Goal: Transaction & Acquisition: Purchase product/service

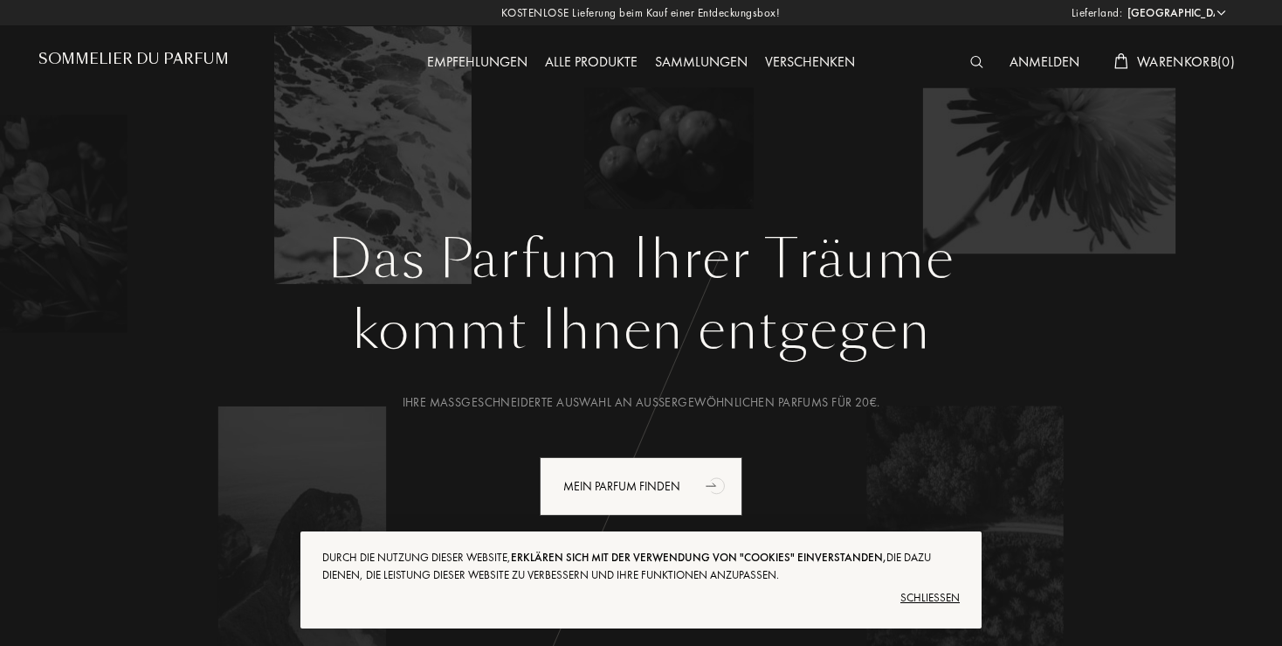
select select "DE"
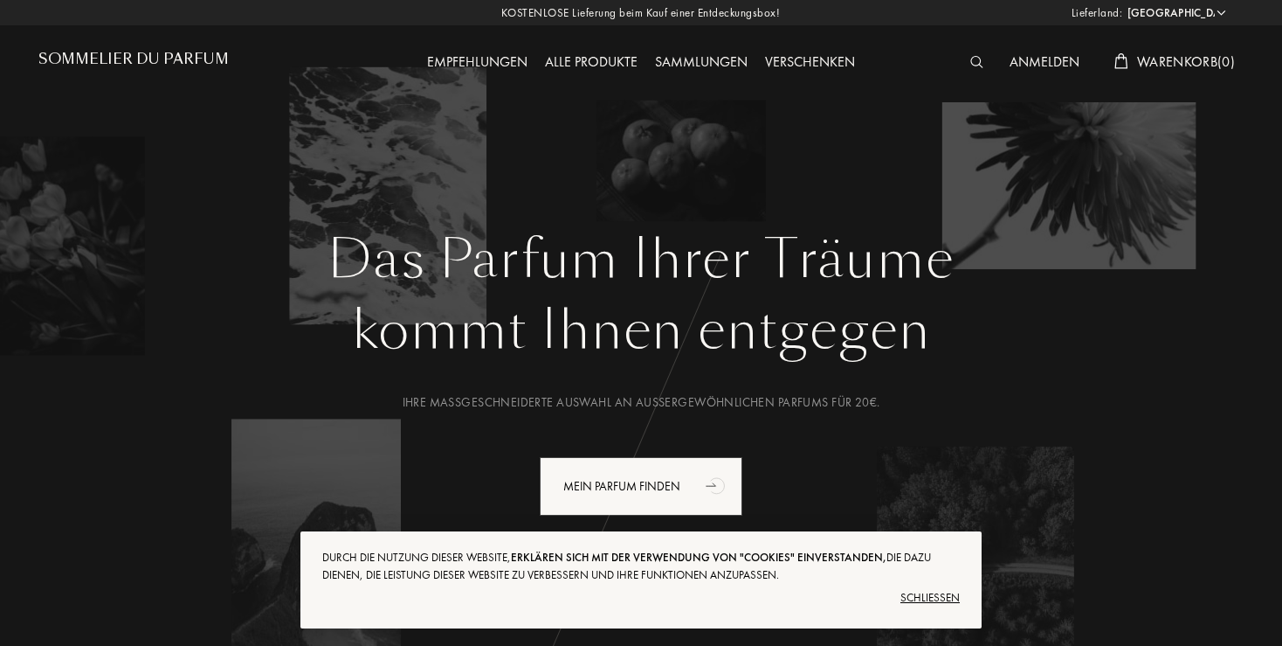
click at [942, 596] on div "Schließen" at bounding box center [641, 598] width 638 height 28
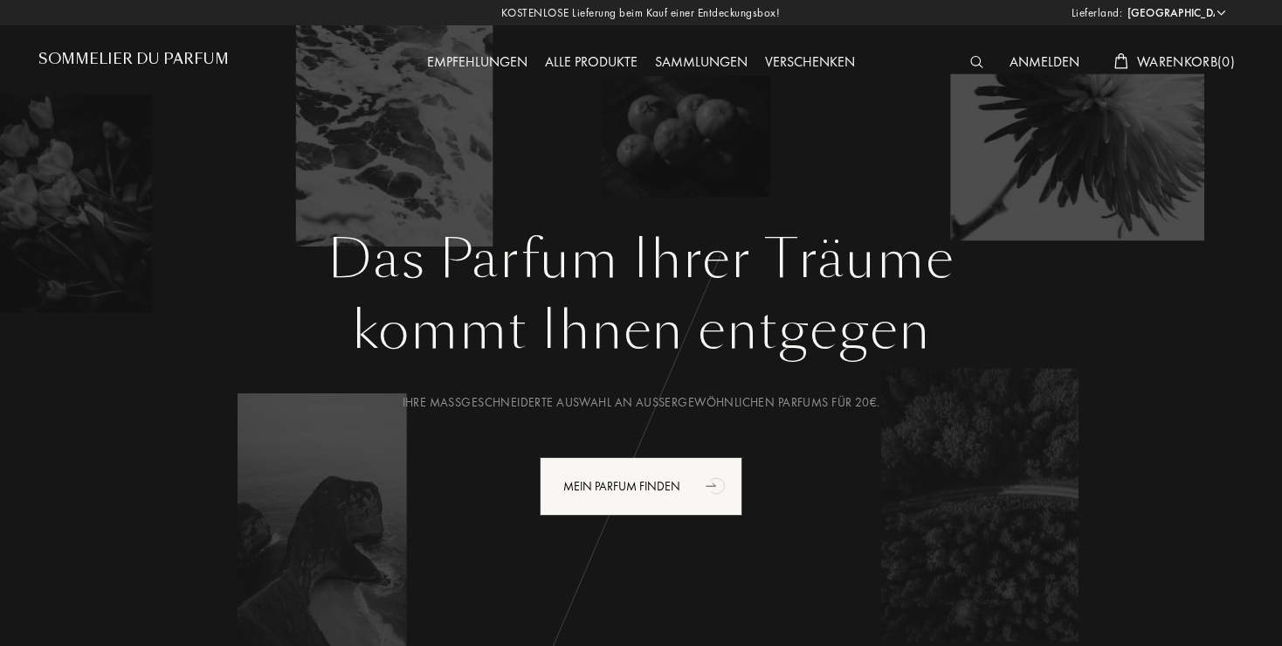
click at [1026, 59] on div "Anmelden" at bounding box center [1044, 63] width 87 height 23
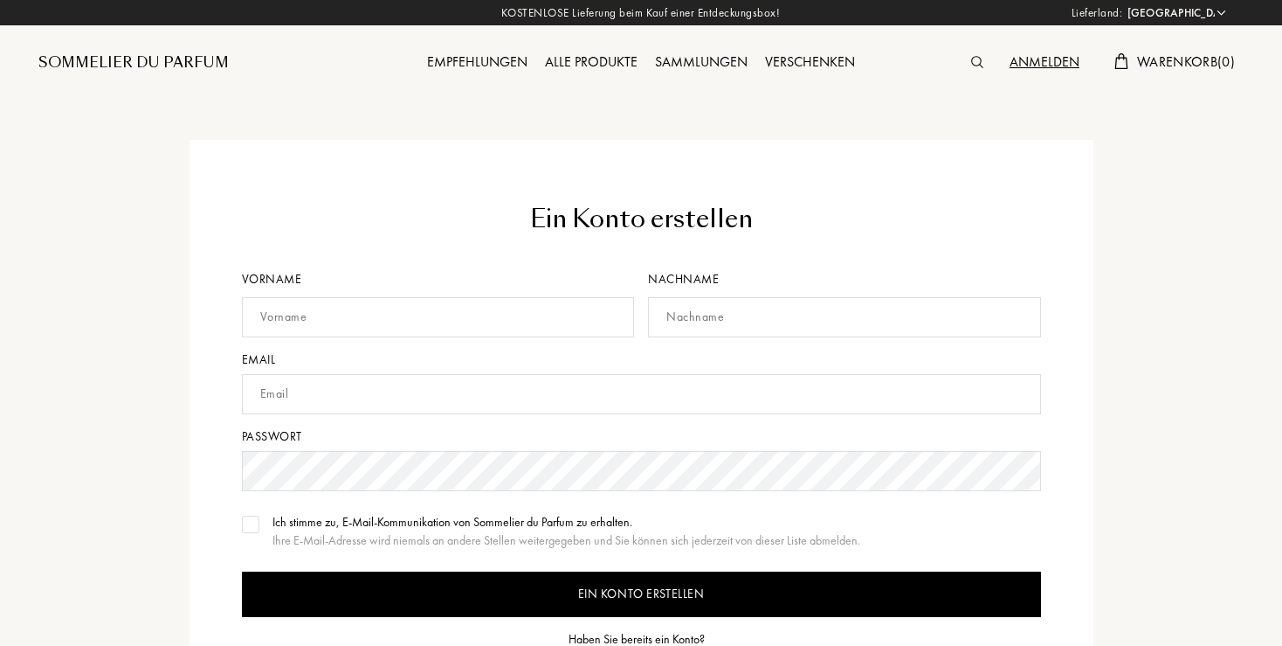
select select "DE"
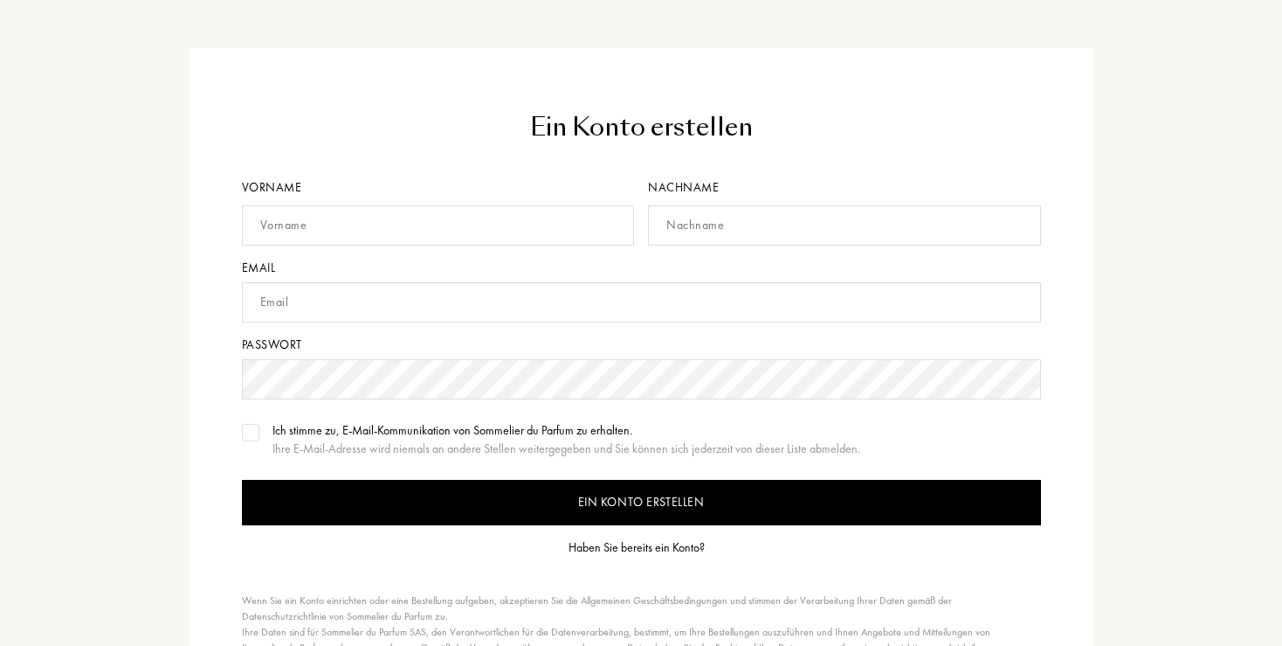
scroll to position [184, 0]
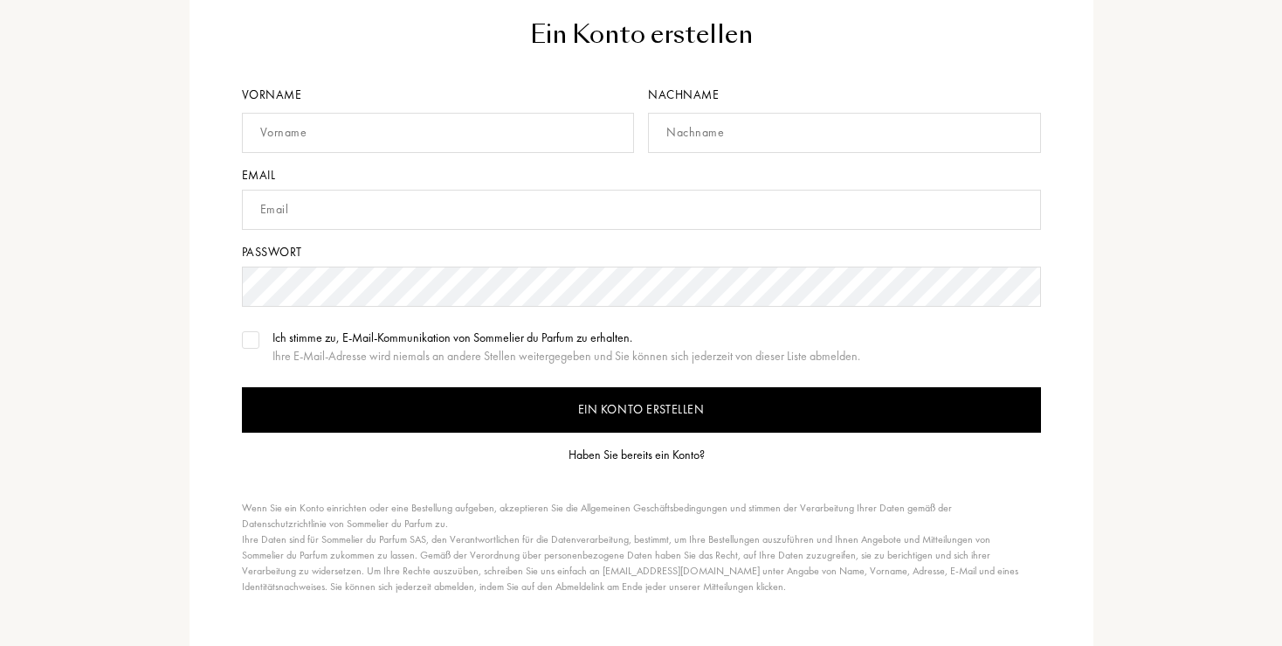
click at [667, 456] on div "Haben Sie bereits ein Konto?" at bounding box center [637, 455] width 136 height 18
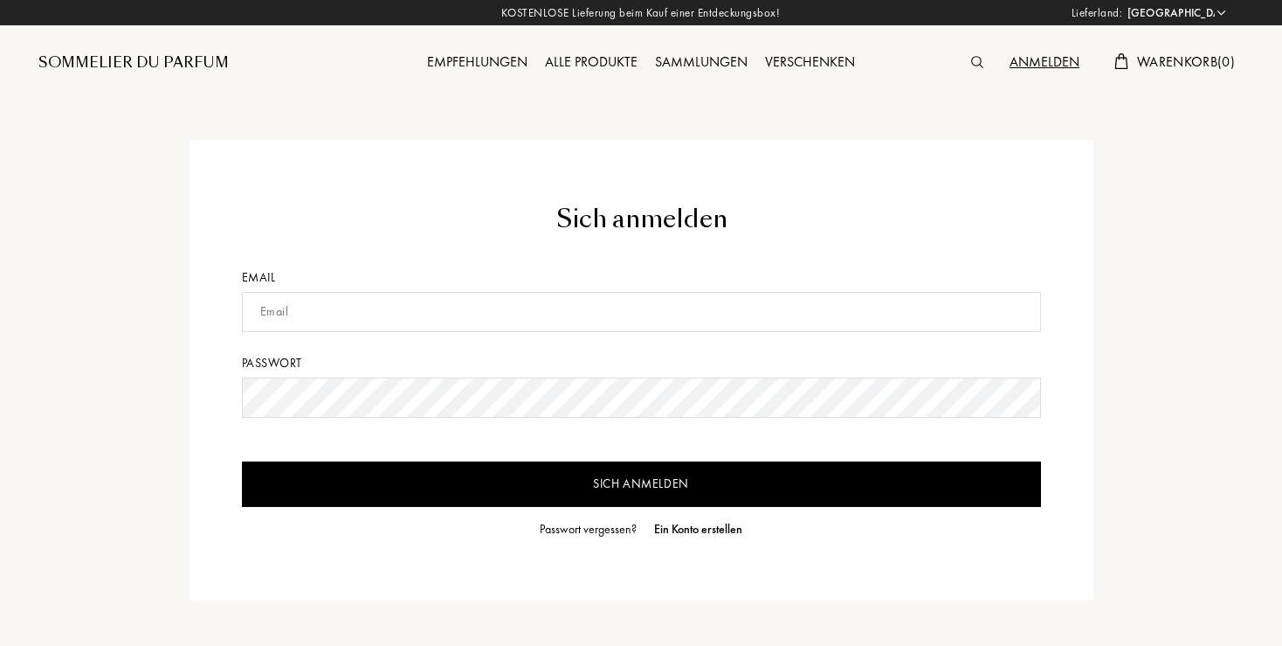
select select "DE"
click at [292, 312] on input "text" at bounding box center [641, 312] width 799 height 40
type input "kdudey@web.de"
click at [616, 477] on input "Sich anmelden" at bounding box center [641, 483] width 799 height 45
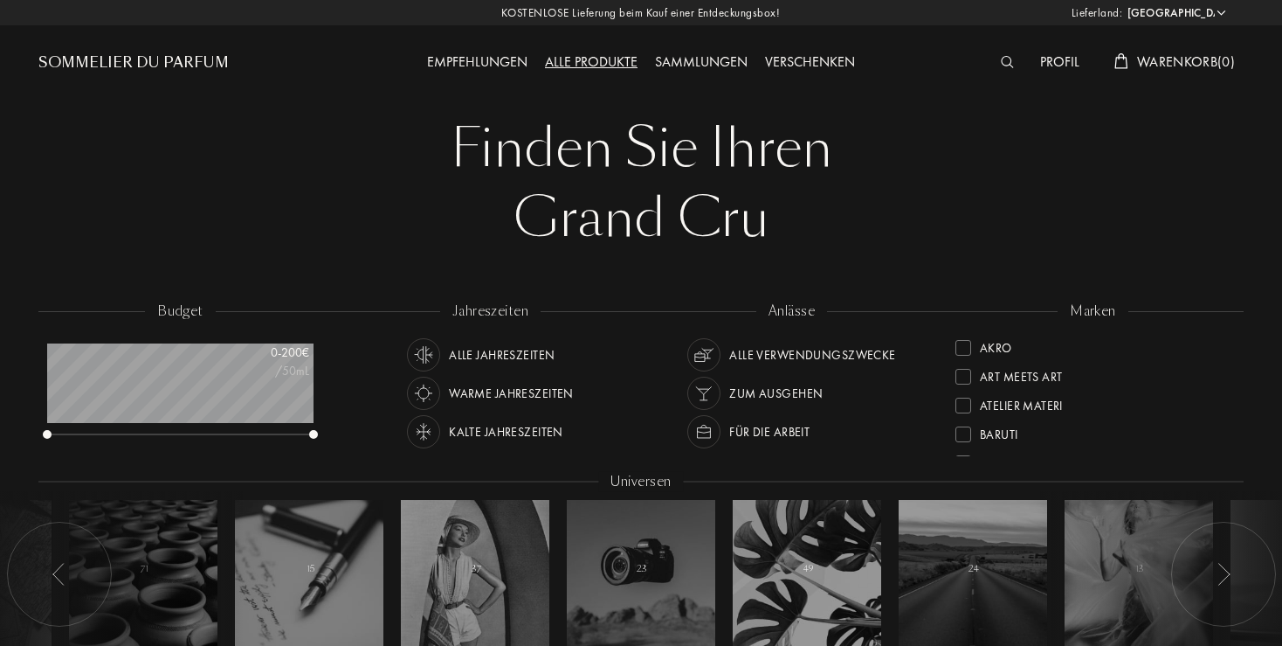
select select "DE"
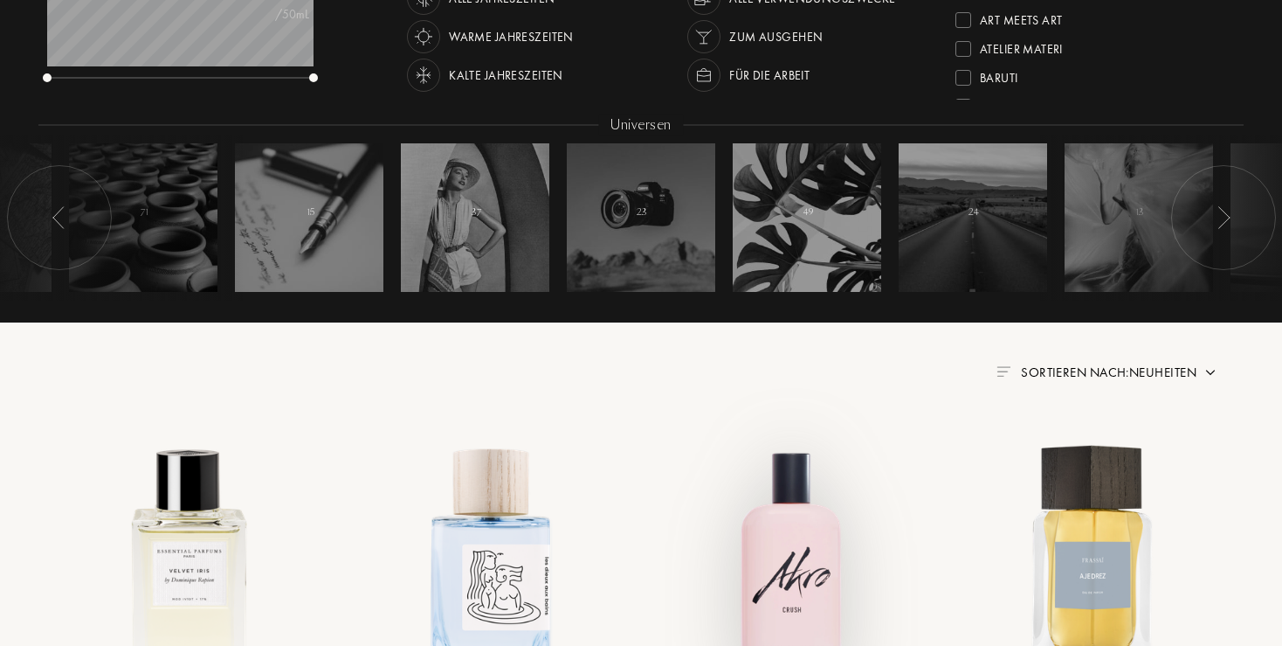
scroll to position [276, 0]
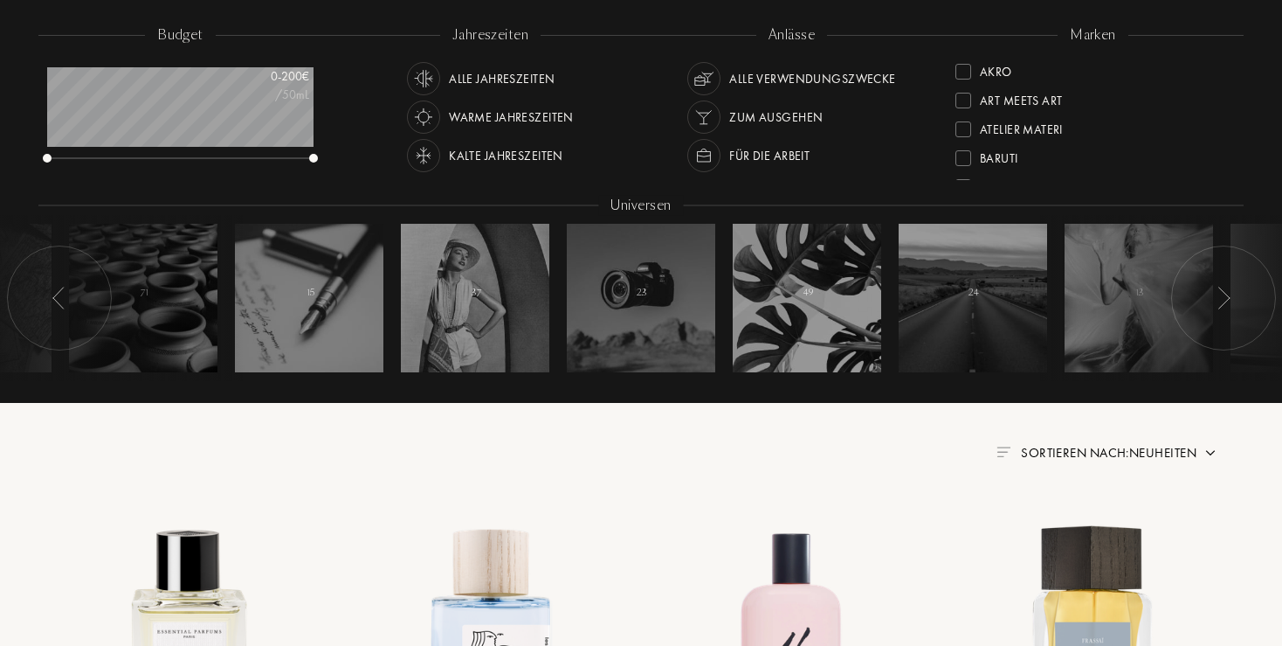
click at [982, 72] on div "Akro" at bounding box center [996, 69] width 32 height 24
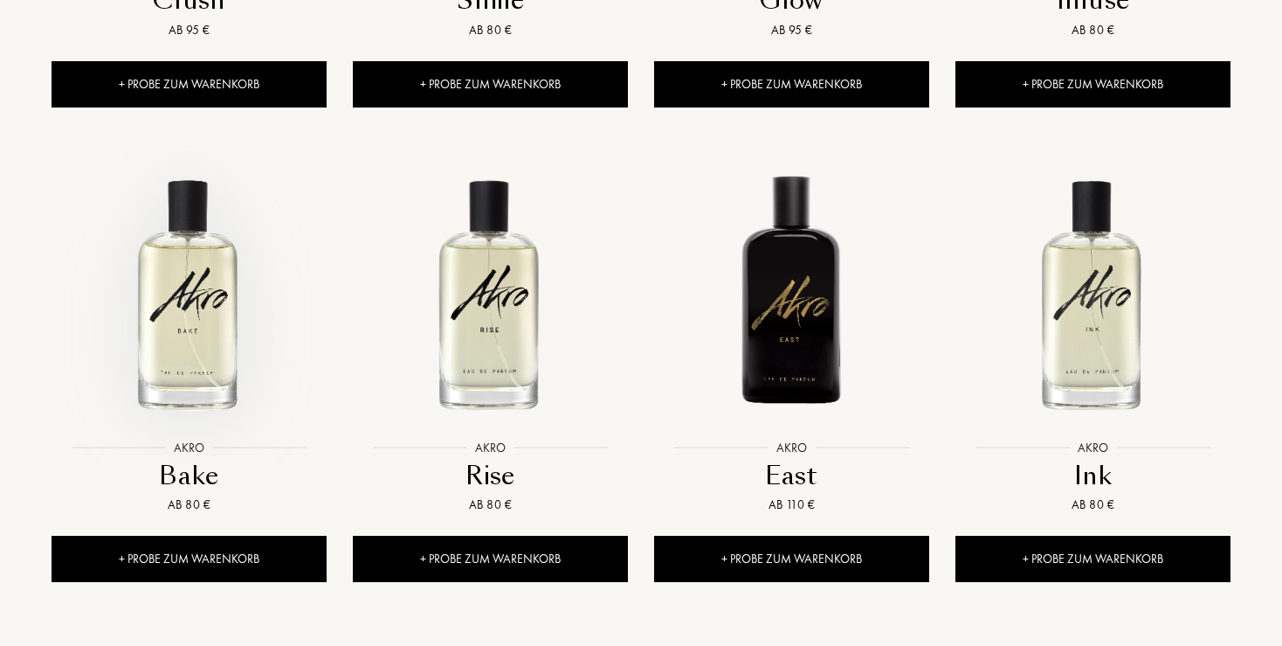
scroll to position [1199, 0]
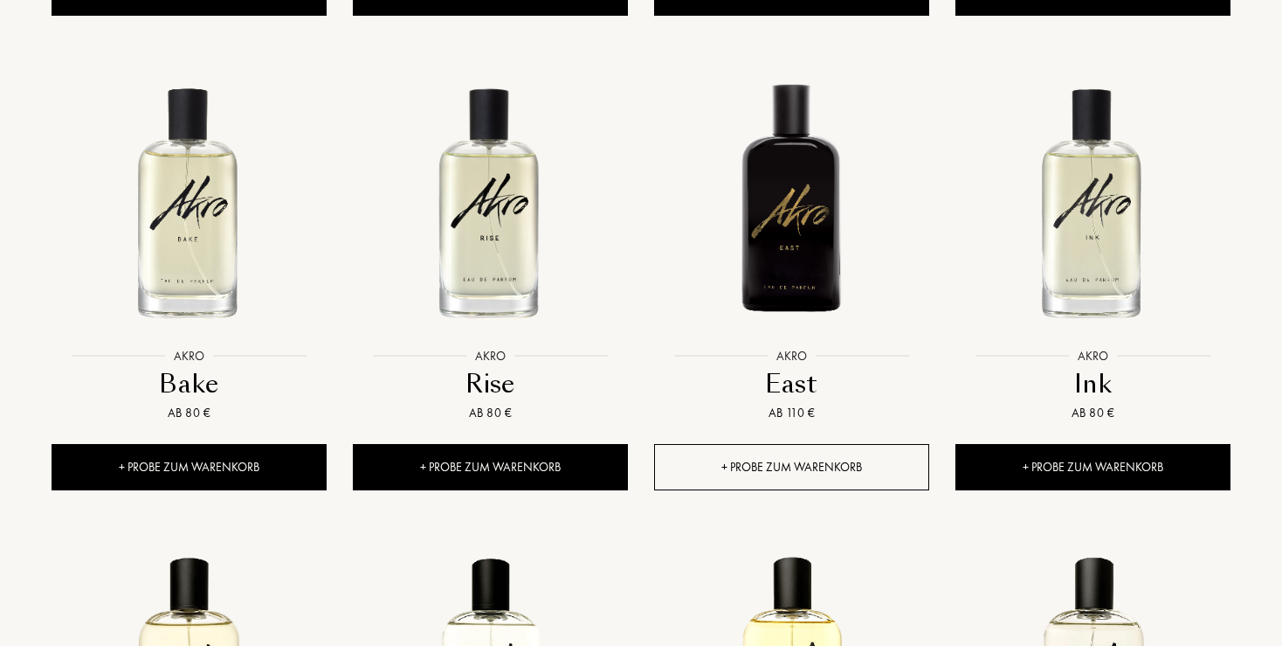
click at [771, 463] on div "+ Probe zum Warenkorb" at bounding box center [791, 467] width 275 height 46
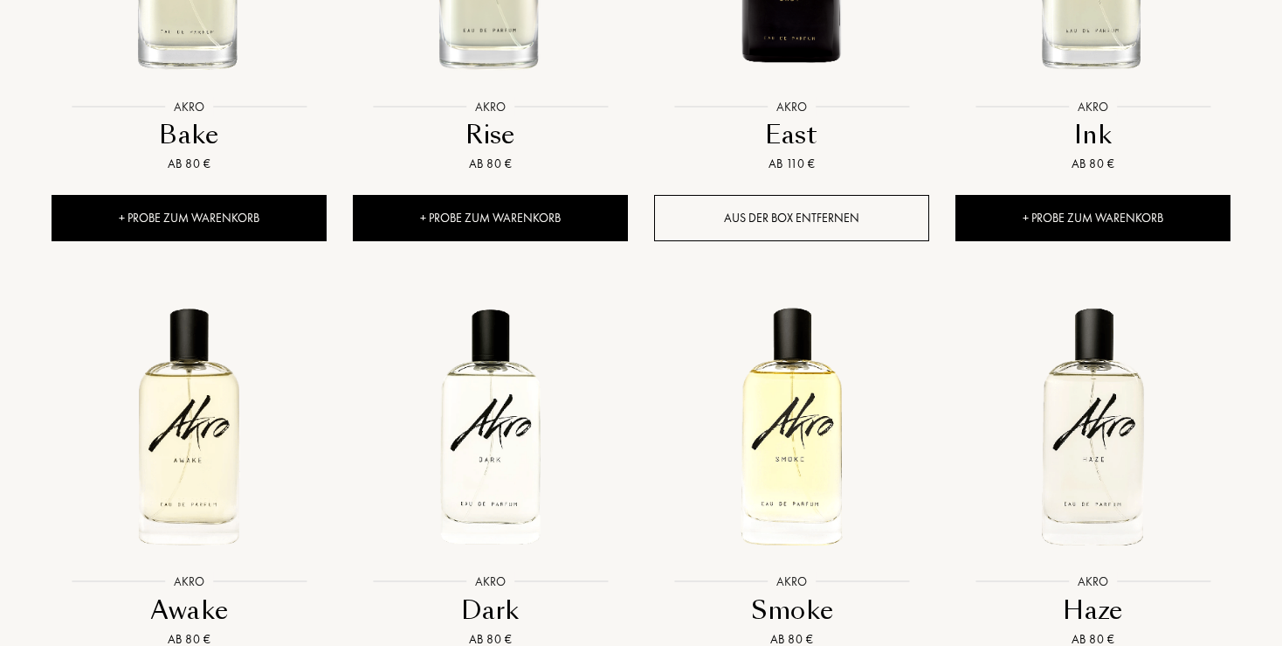
scroll to position [1384, 0]
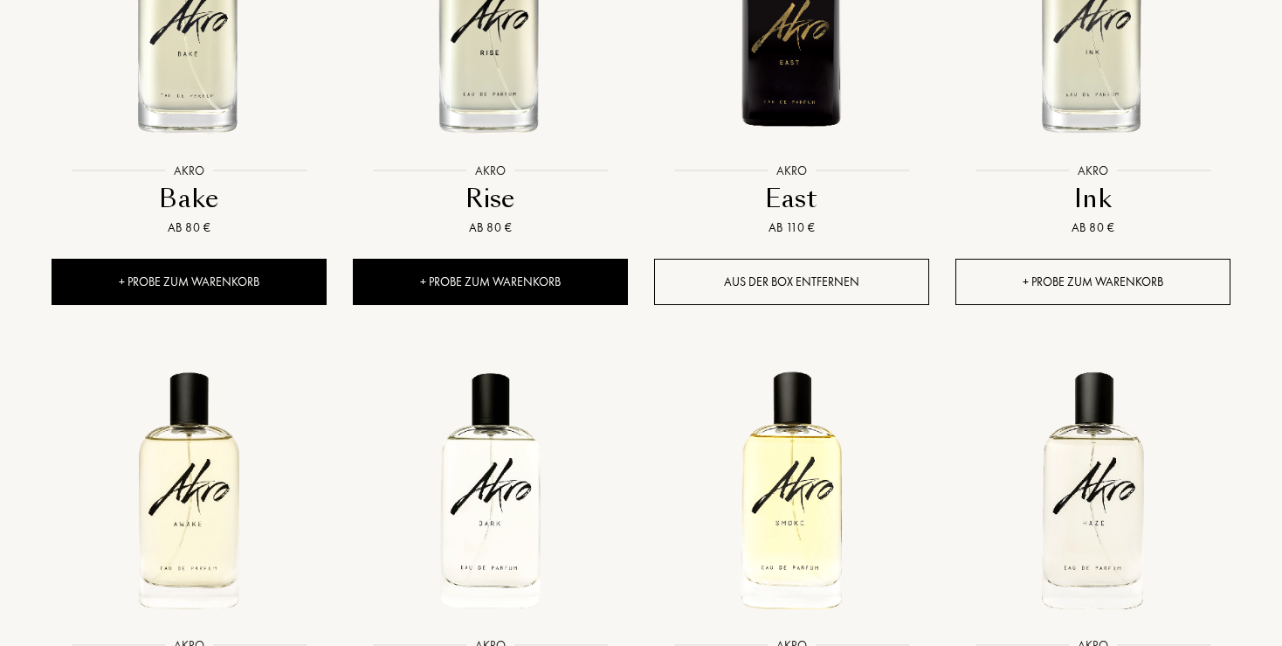
click at [1112, 279] on div "+ Probe zum Warenkorb" at bounding box center [1093, 282] width 275 height 46
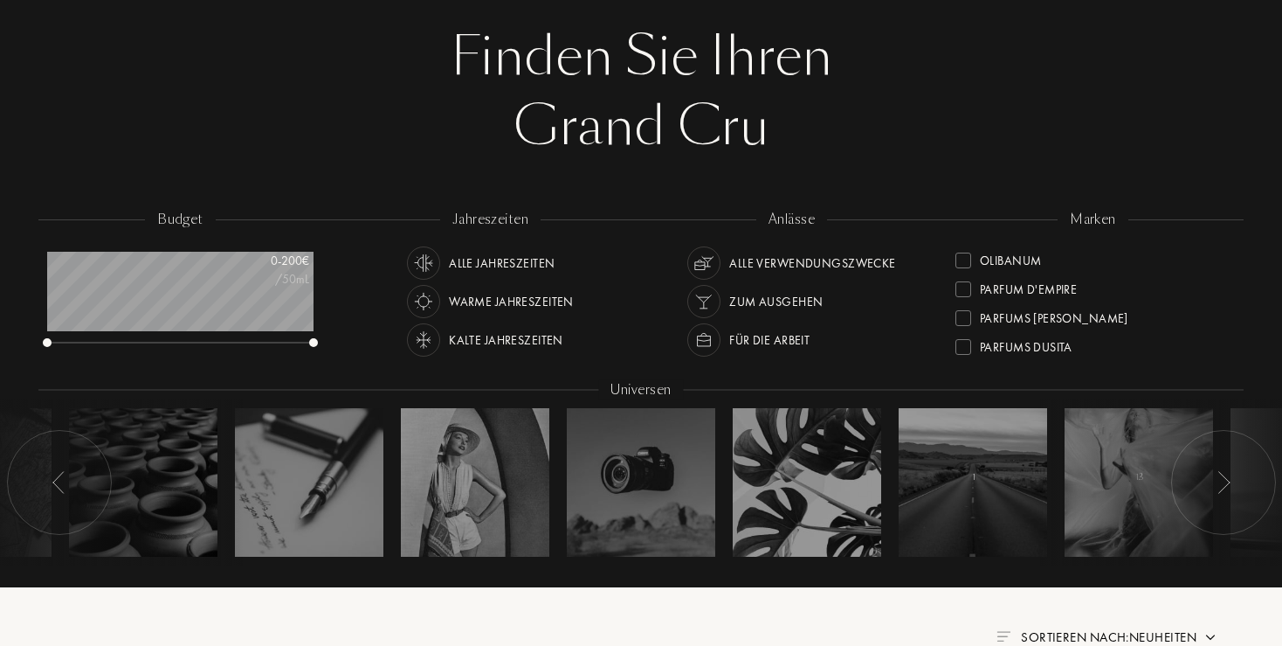
scroll to position [545, 0]
click at [1026, 258] on div "Olibanum" at bounding box center [1010, 256] width 61 height 24
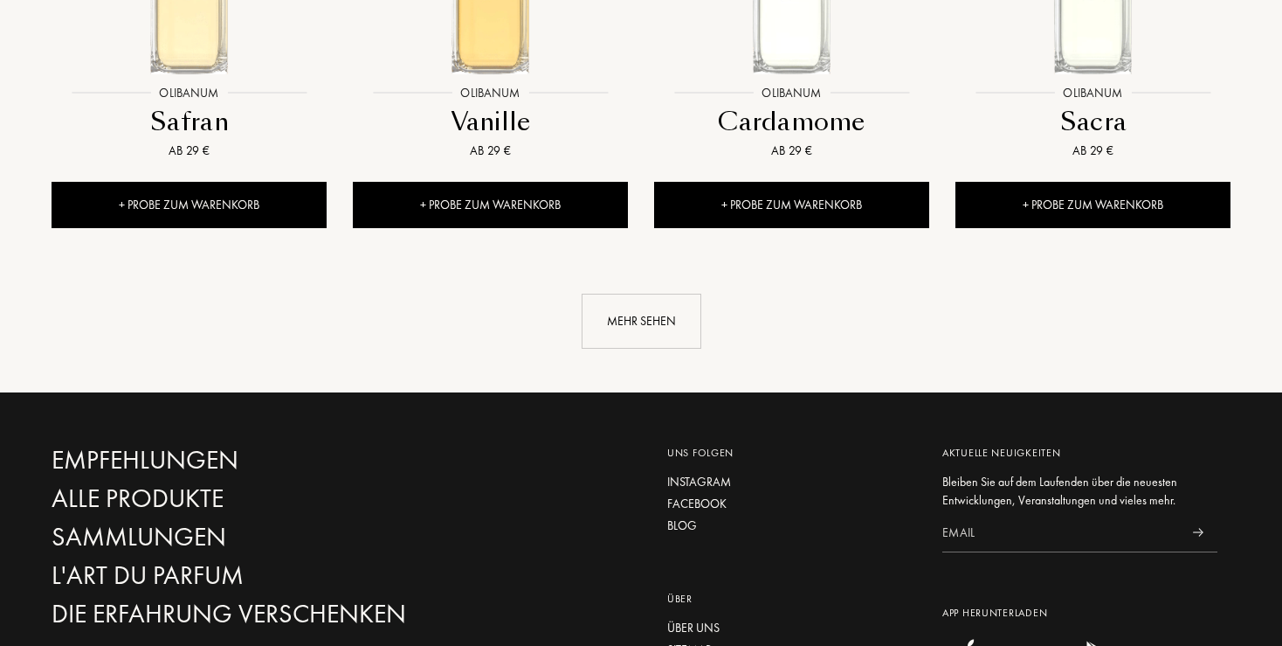
scroll to position [1937, 0]
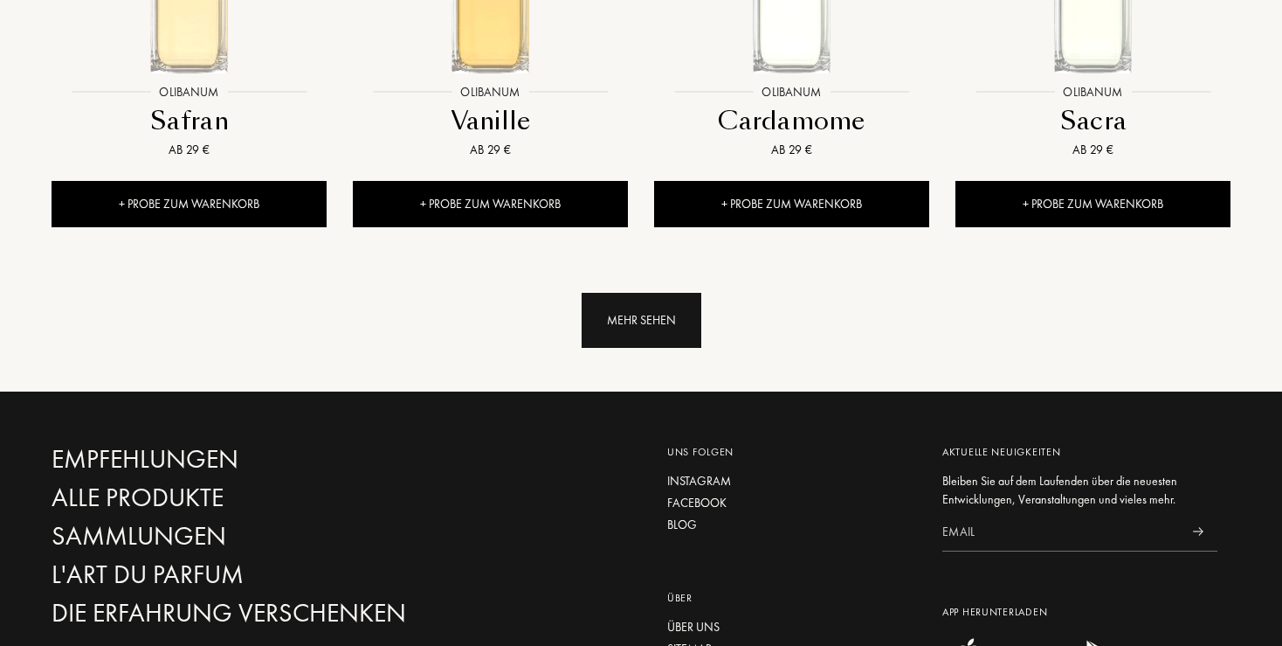
click at [628, 321] on div "Mehr sehen" at bounding box center [642, 320] width 120 height 55
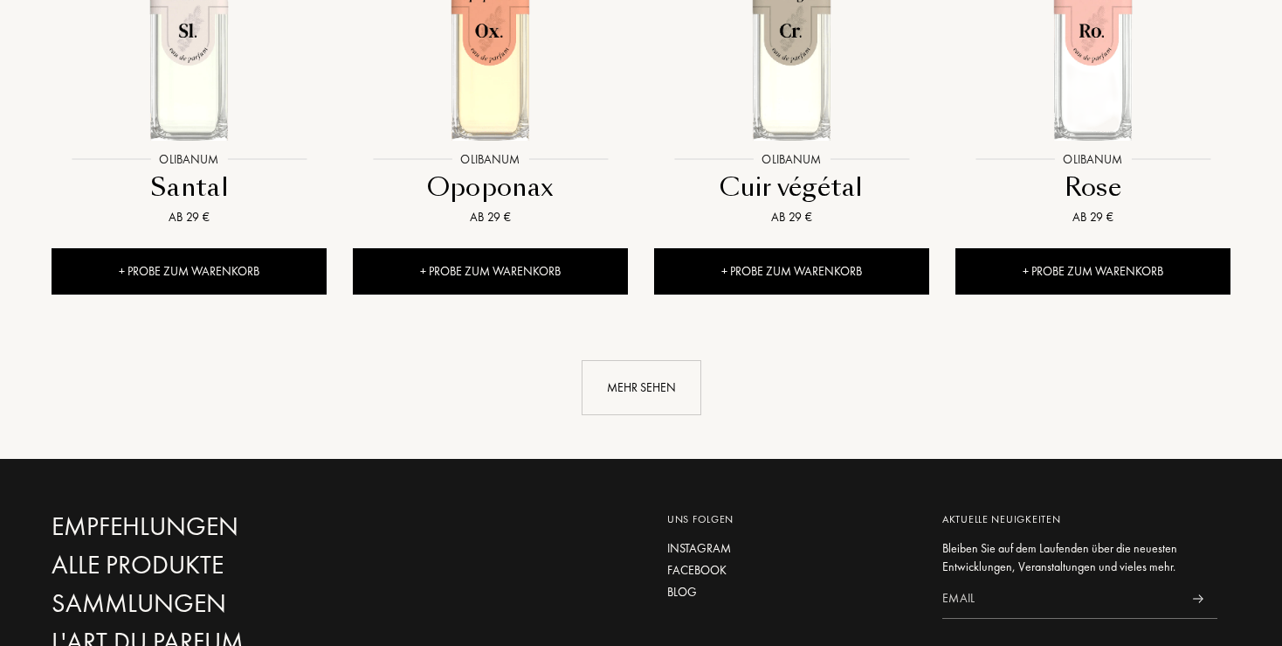
scroll to position [3320, 0]
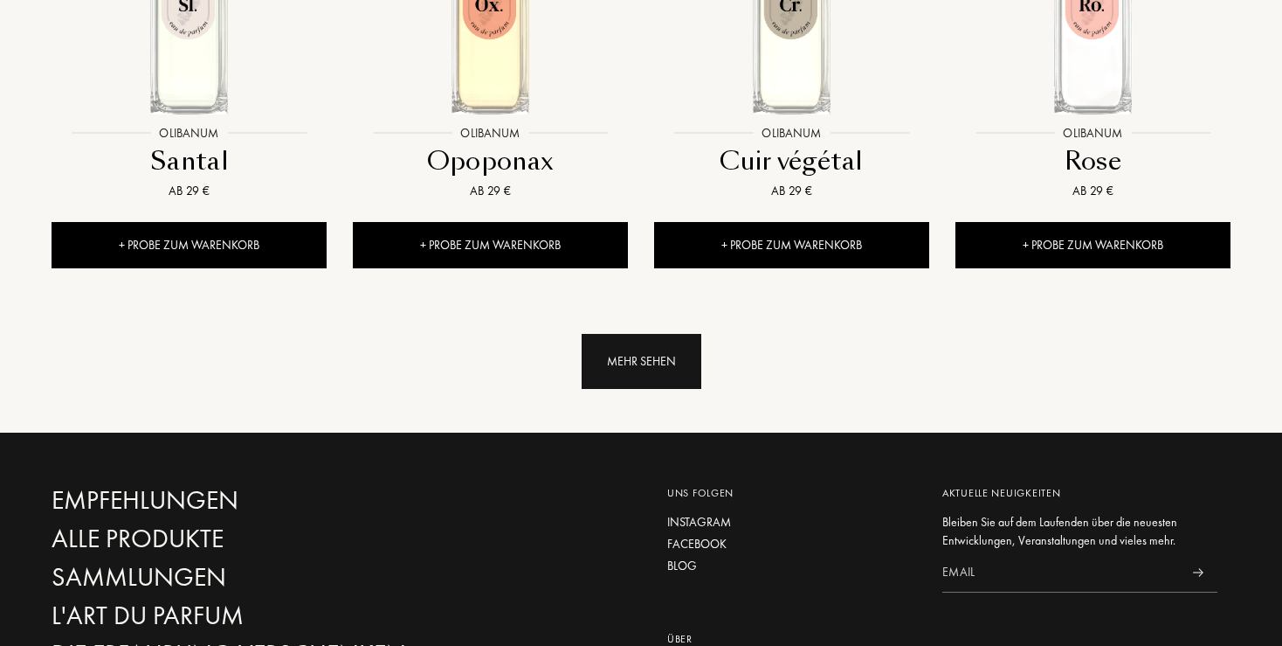
click at [639, 372] on div "Mehr sehen" at bounding box center [642, 361] width 120 height 55
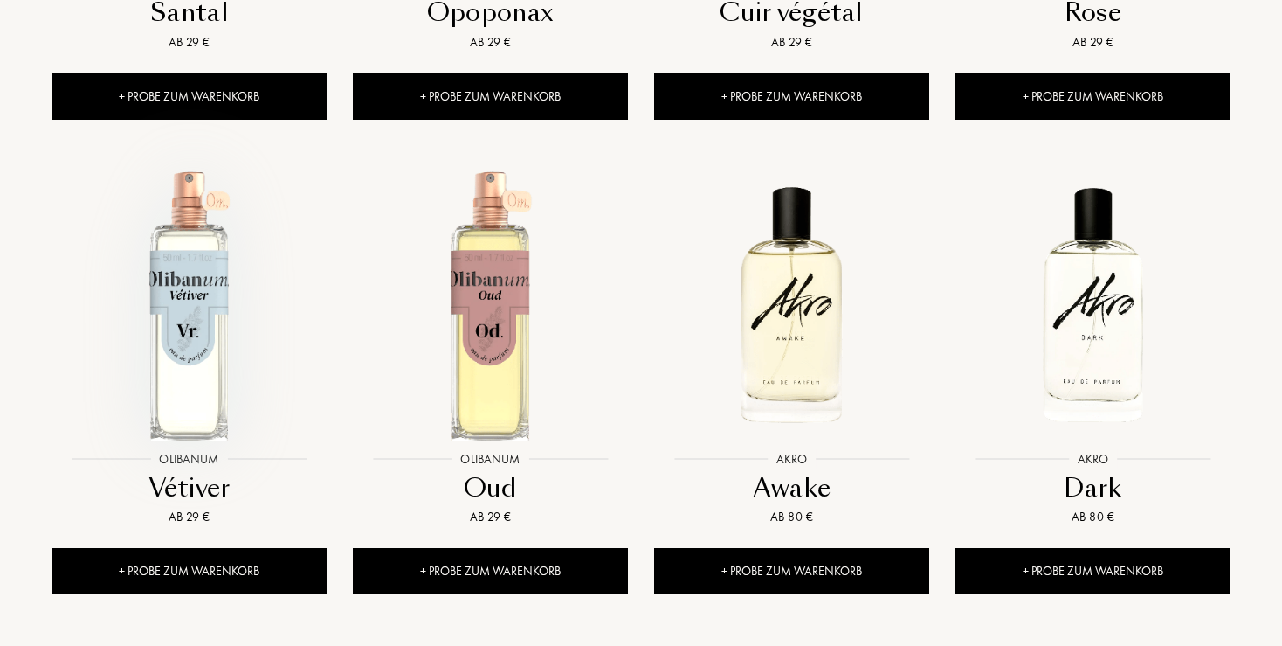
scroll to position [3505, 0]
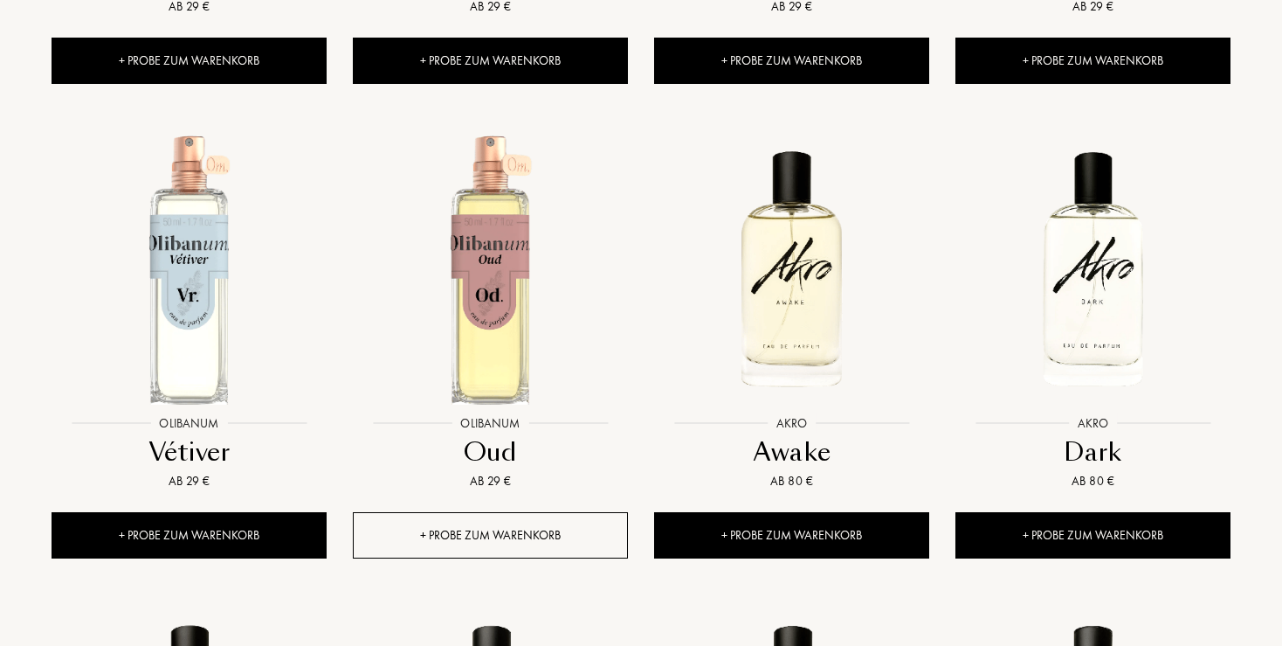
click at [471, 529] on div "+ Probe zum Warenkorb" at bounding box center [490, 535] width 275 height 46
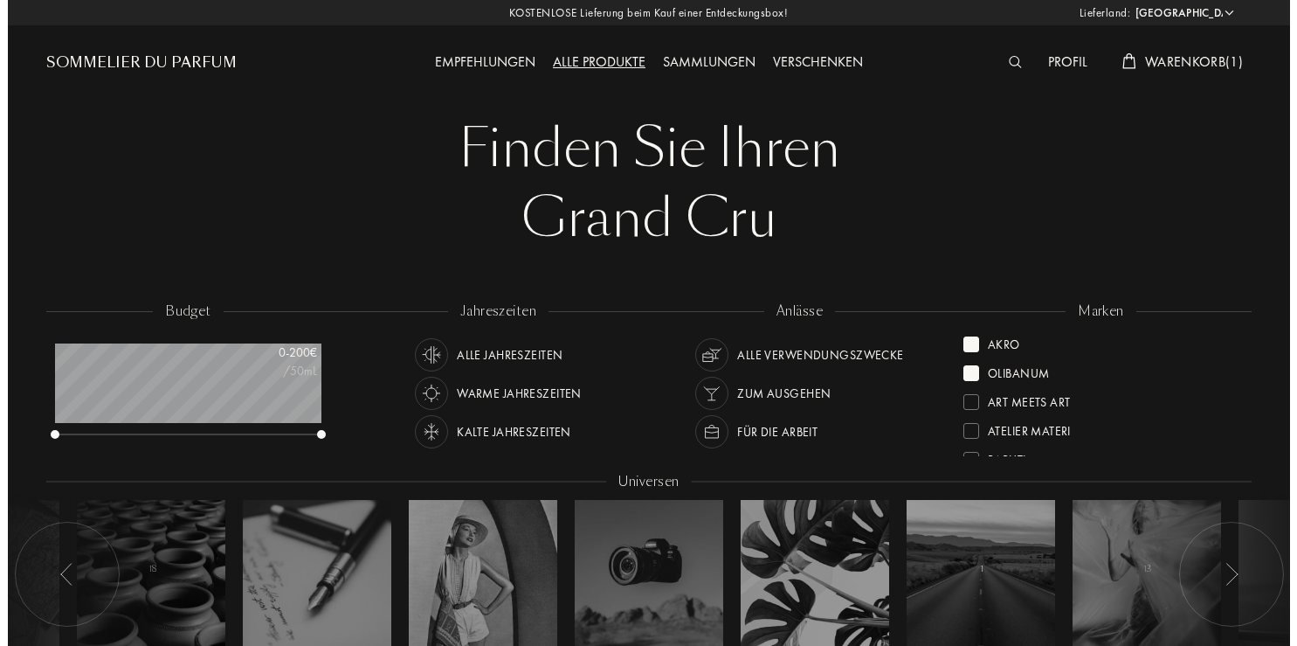
scroll to position [0, 0]
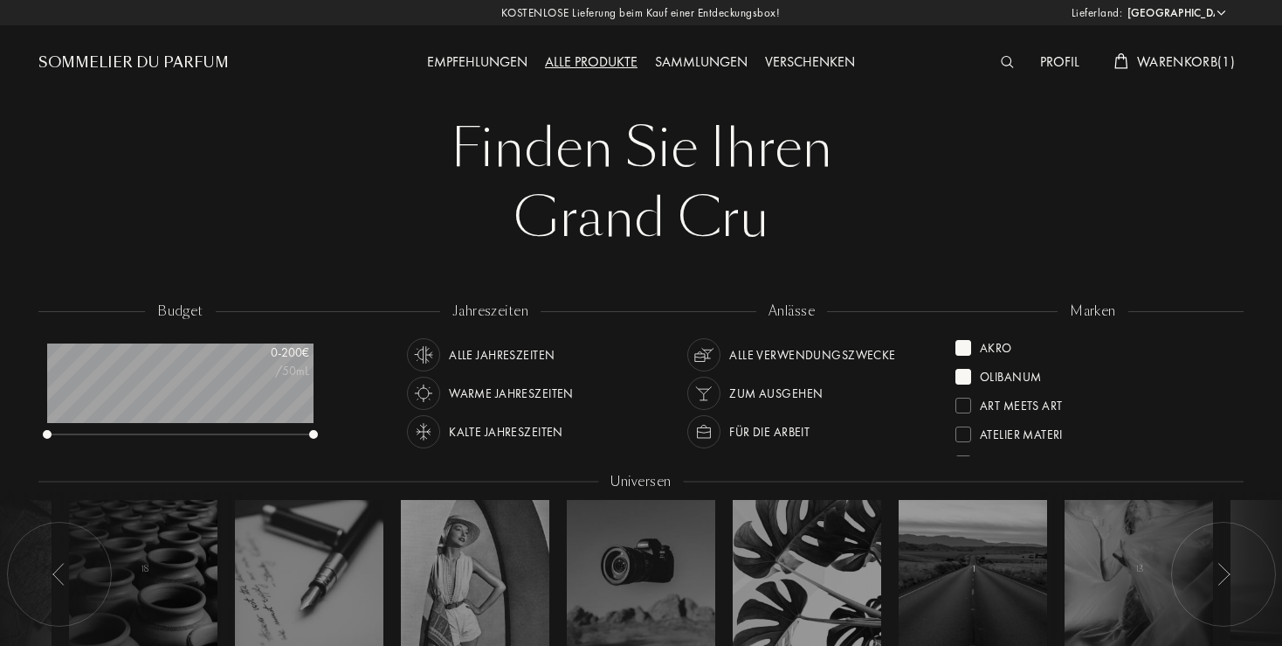
click at [971, 377] on div "Olibanum" at bounding box center [999, 374] width 86 height 24
click at [966, 348] on div at bounding box center [964, 348] width 16 height 16
click at [1002, 61] on img at bounding box center [1007, 62] width 13 height 12
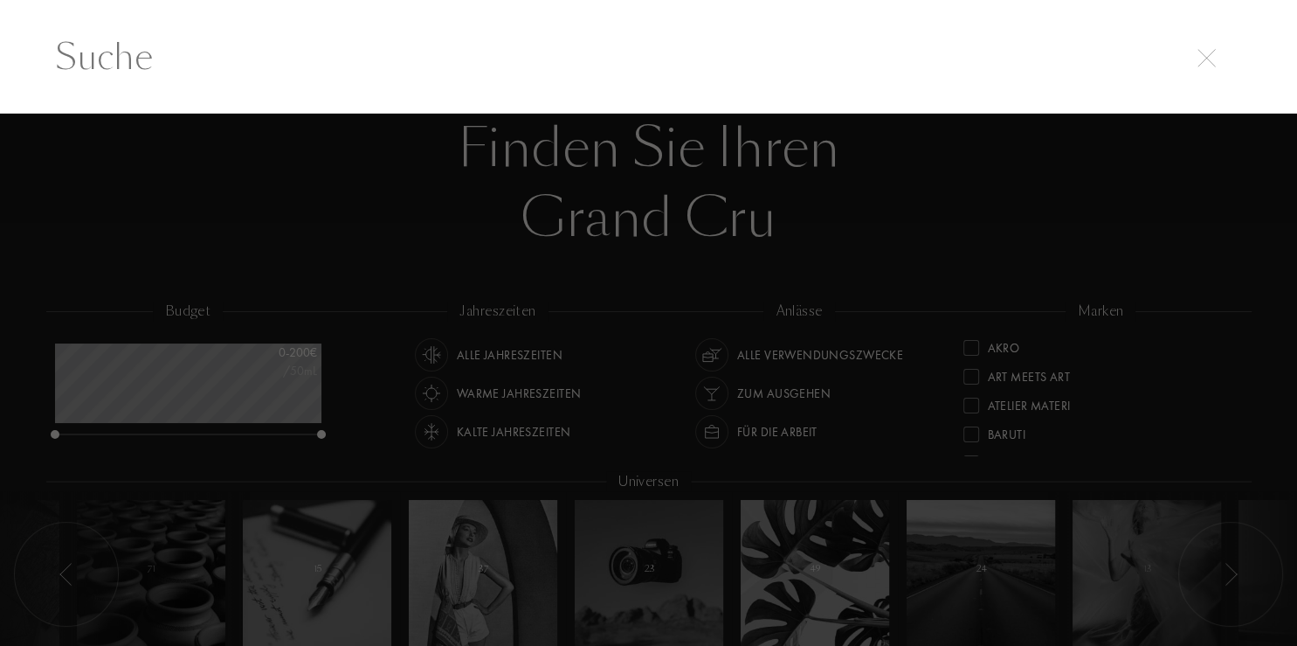
click at [80, 51] on input "text" at bounding box center [649, 57] width 1258 height 52
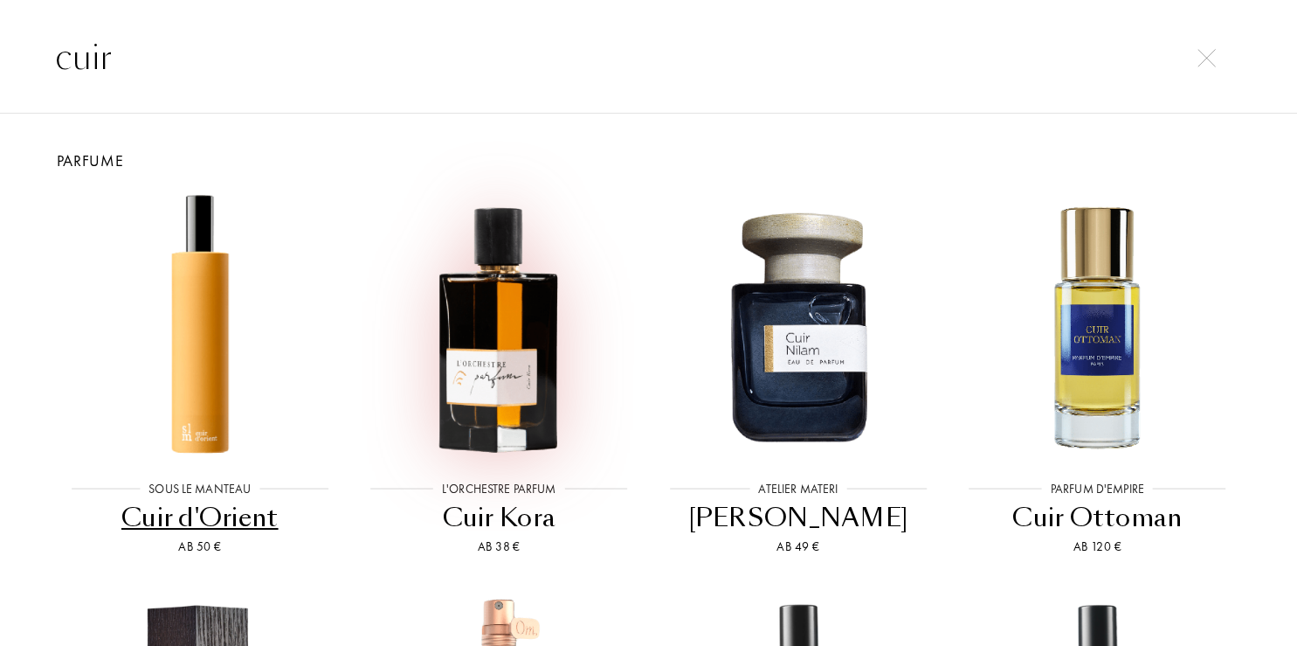
type input "cuir"
click at [486, 377] on img at bounding box center [498, 325] width 269 height 269
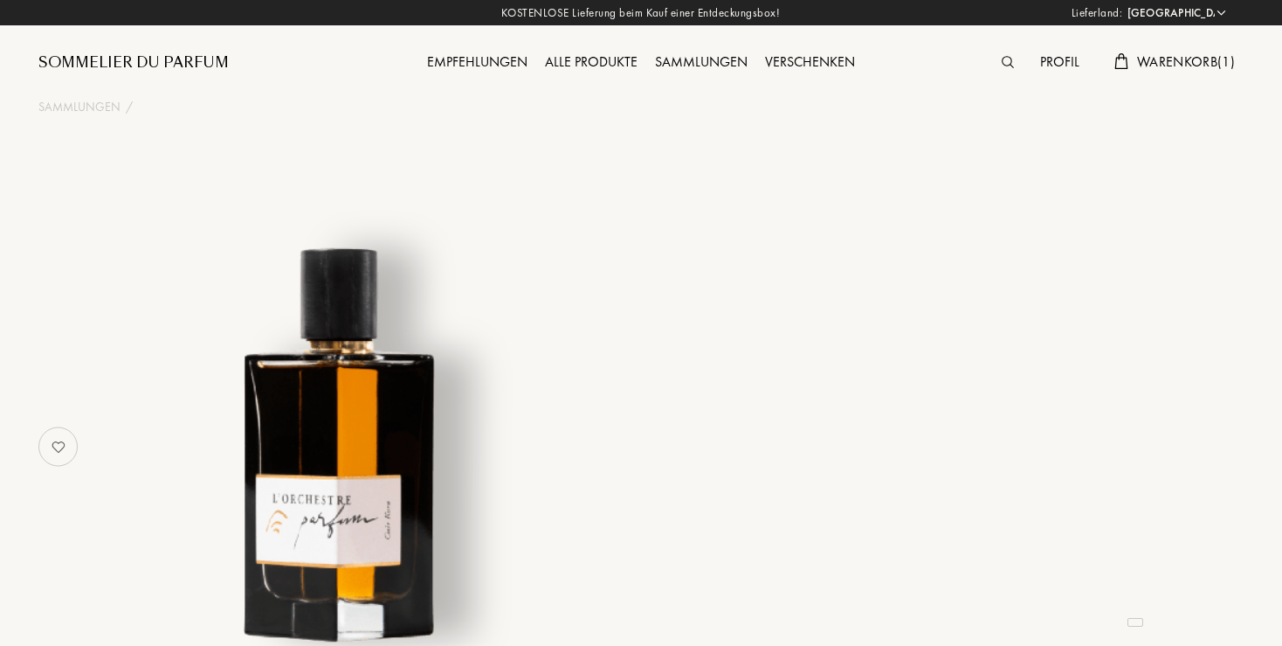
select select "DE"
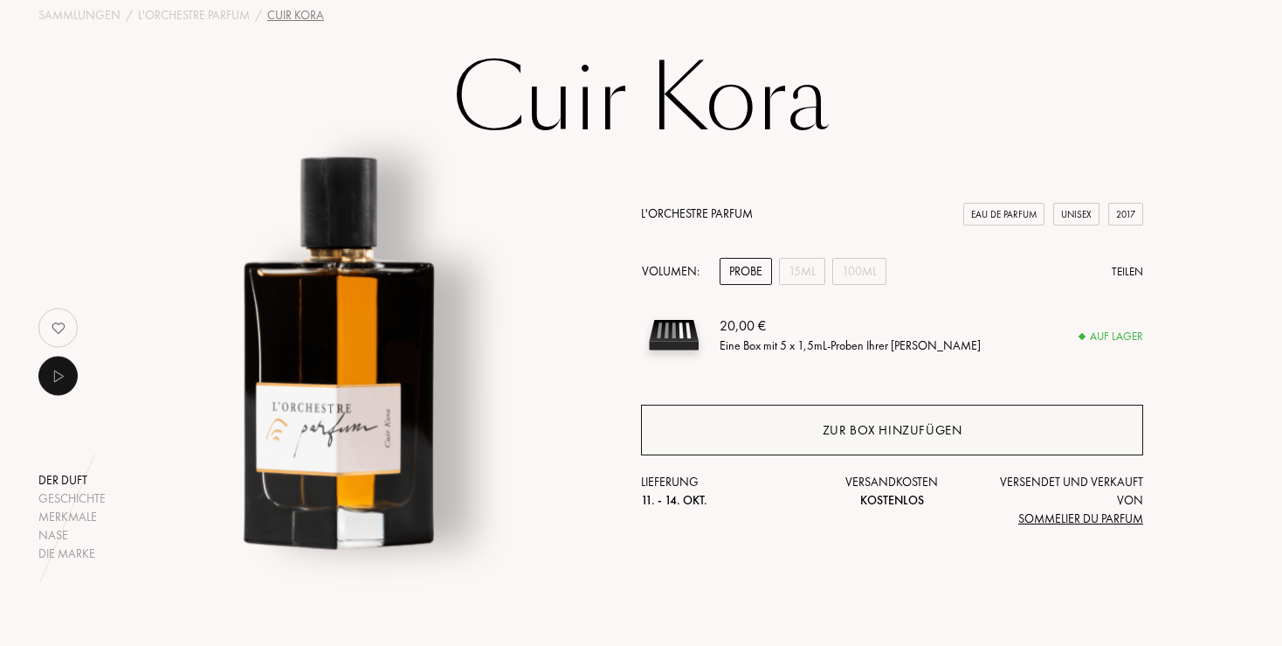
click at [816, 425] on div "Zur Box hinzufügen" at bounding box center [892, 429] width 502 height 51
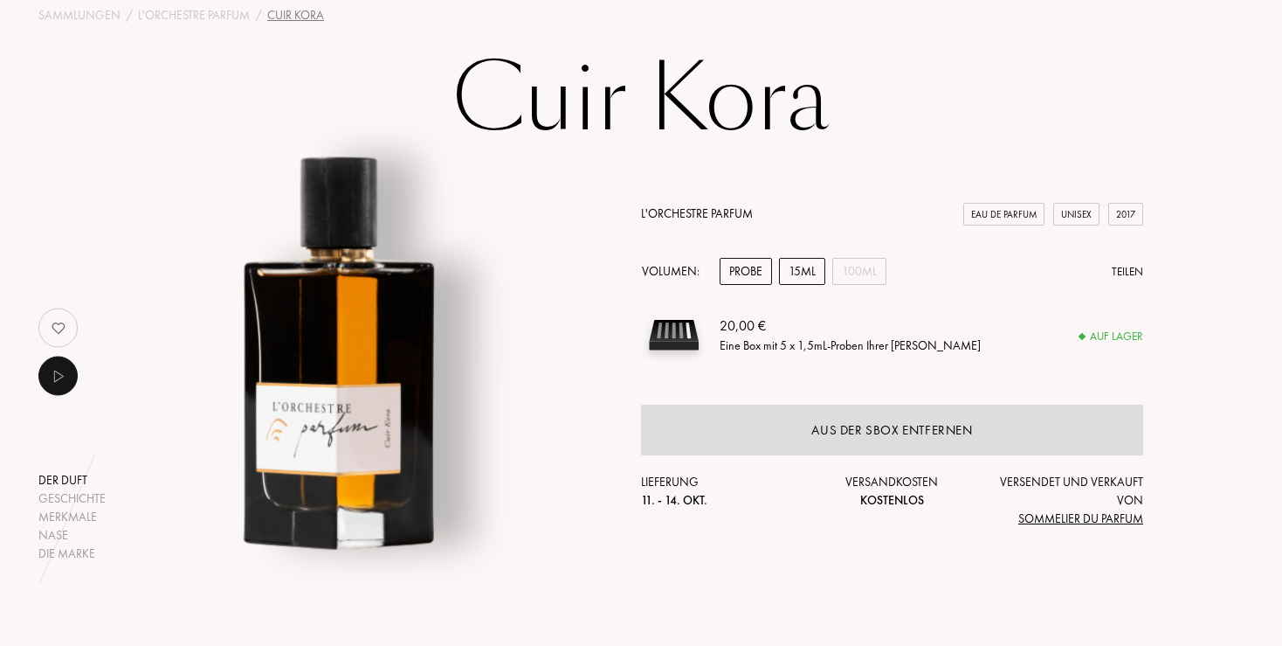
click at [792, 271] on div "15mL" at bounding box center [802, 271] width 46 height 27
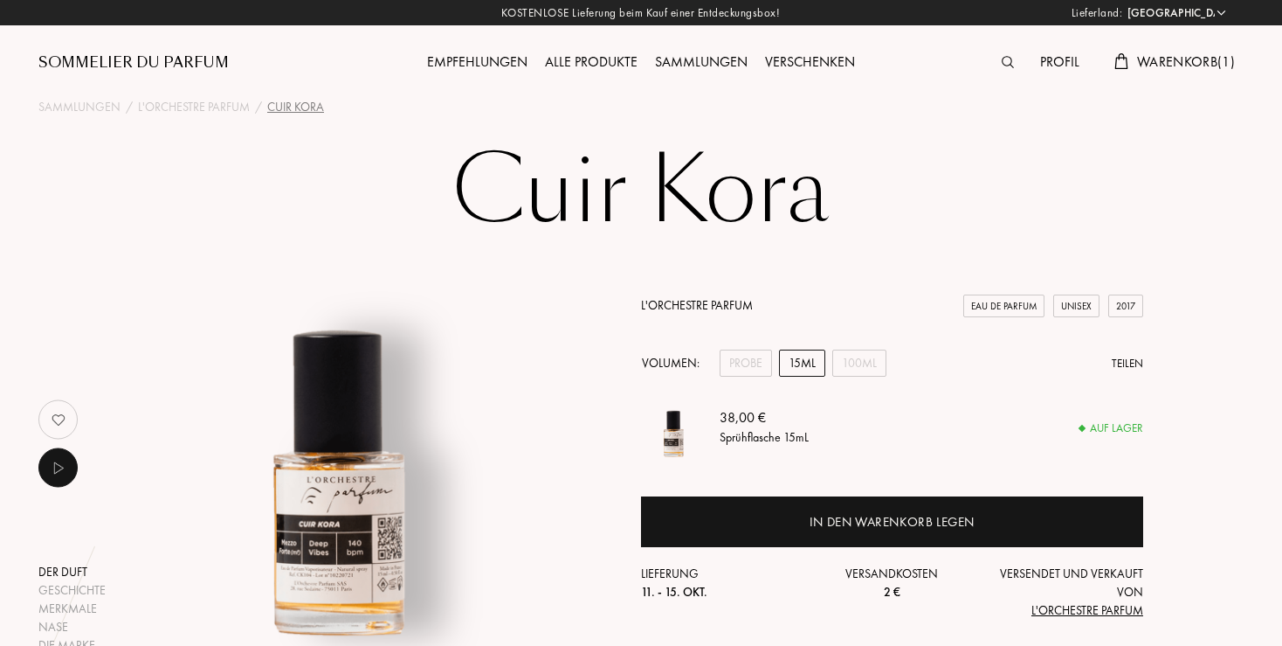
click at [1060, 58] on div "Profil" at bounding box center [1060, 63] width 57 height 23
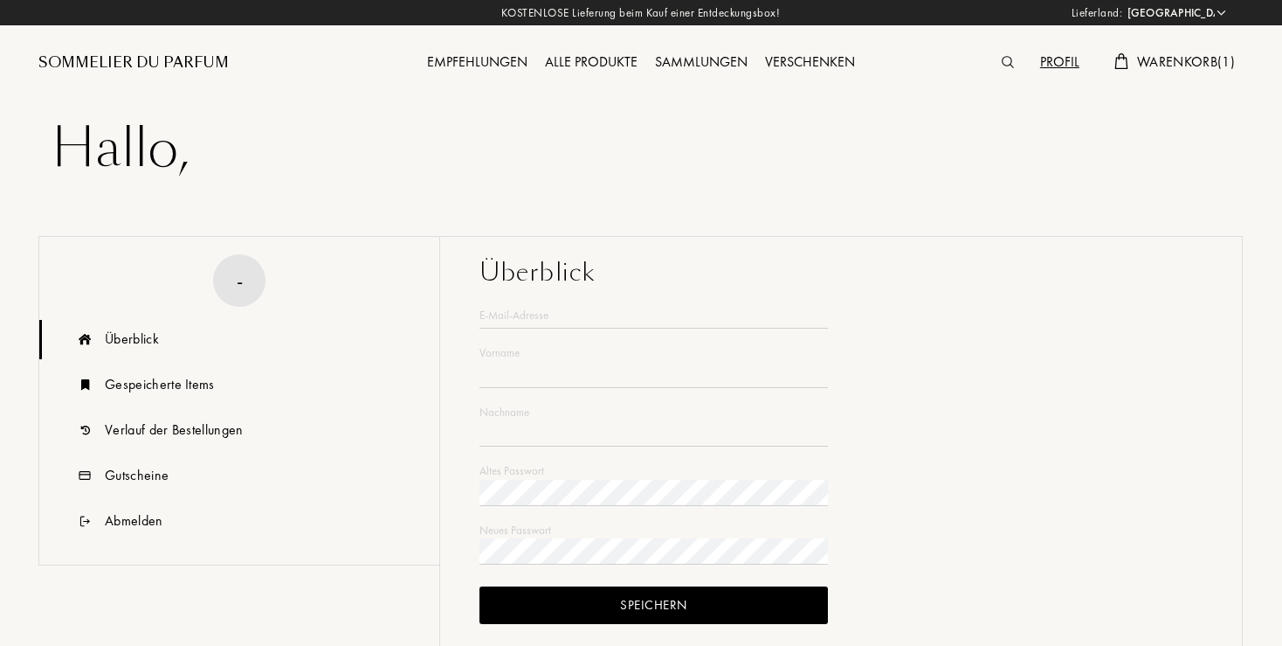
select select "DE"
type input "[PERSON_NAME]"
type input "Dudey"
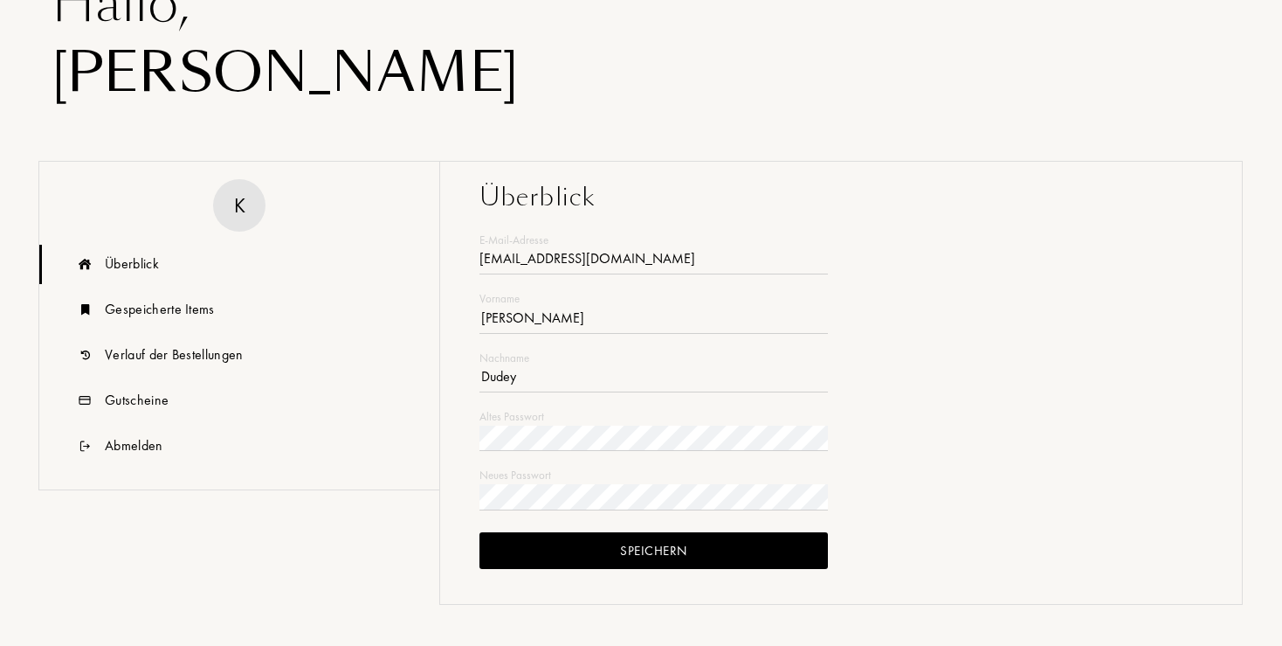
scroll to position [184, 0]
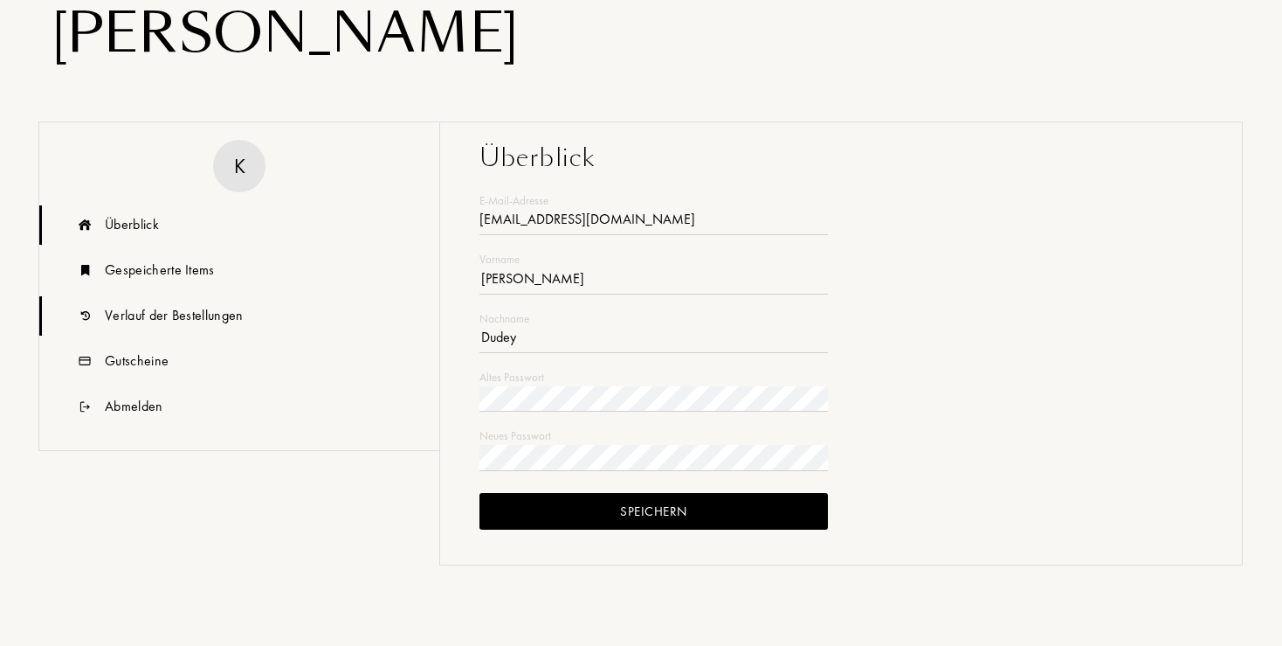
click at [176, 313] on div "Verlauf der Bestellungen" at bounding box center [174, 315] width 139 height 21
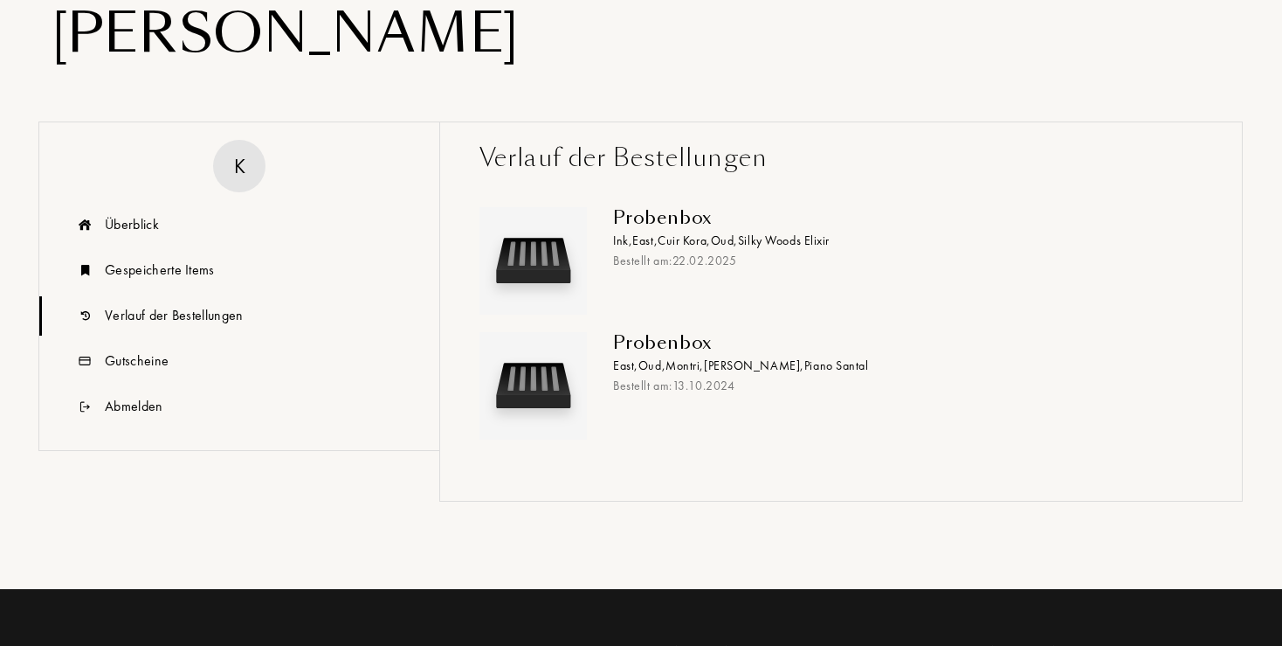
click at [830, 358] on span "Piano Santal" at bounding box center [837, 365] width 65 height 16
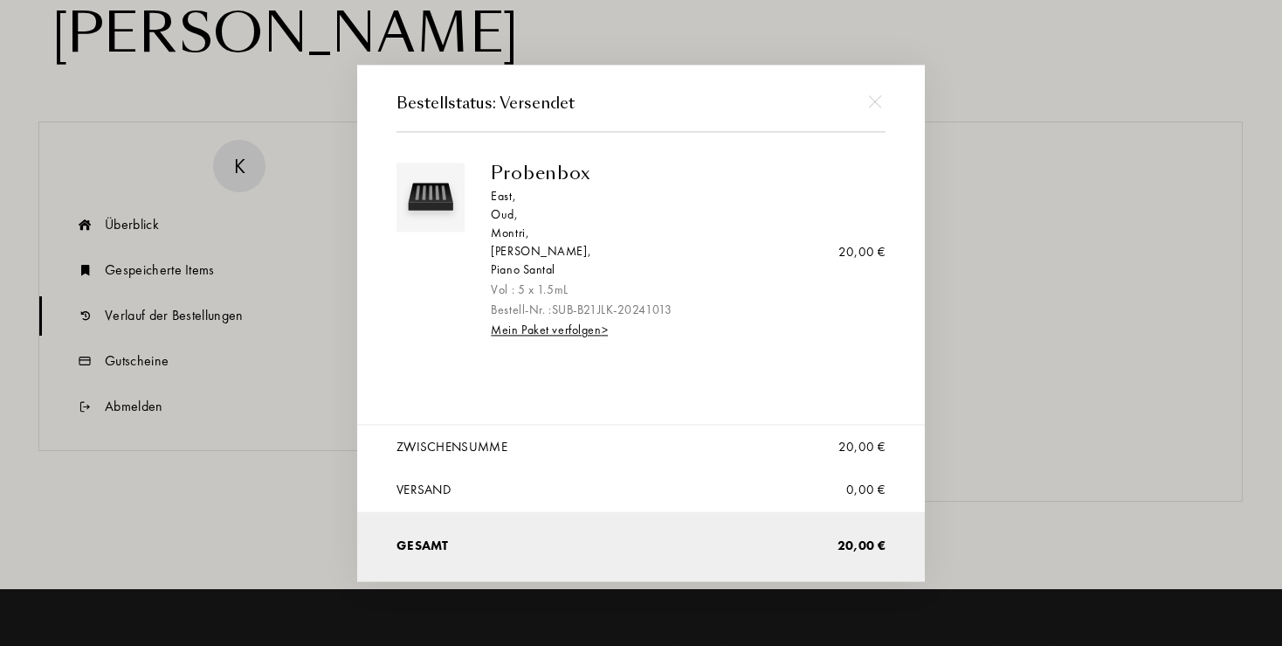
click at [502, 271] on div "Piano Santal" at bounding box center [682, 269] width 382 height 18
click at [876, 96] on img at bounding box center [874, 101] width 13 height 13
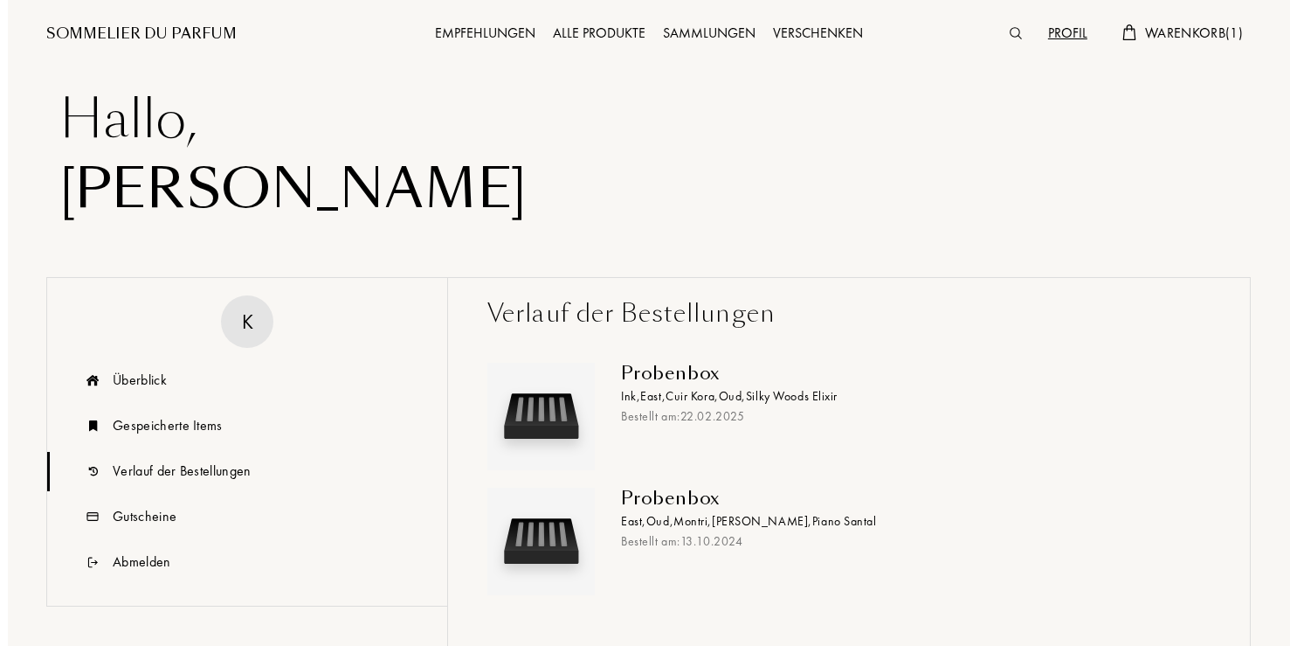
scroll to position [0, 0]
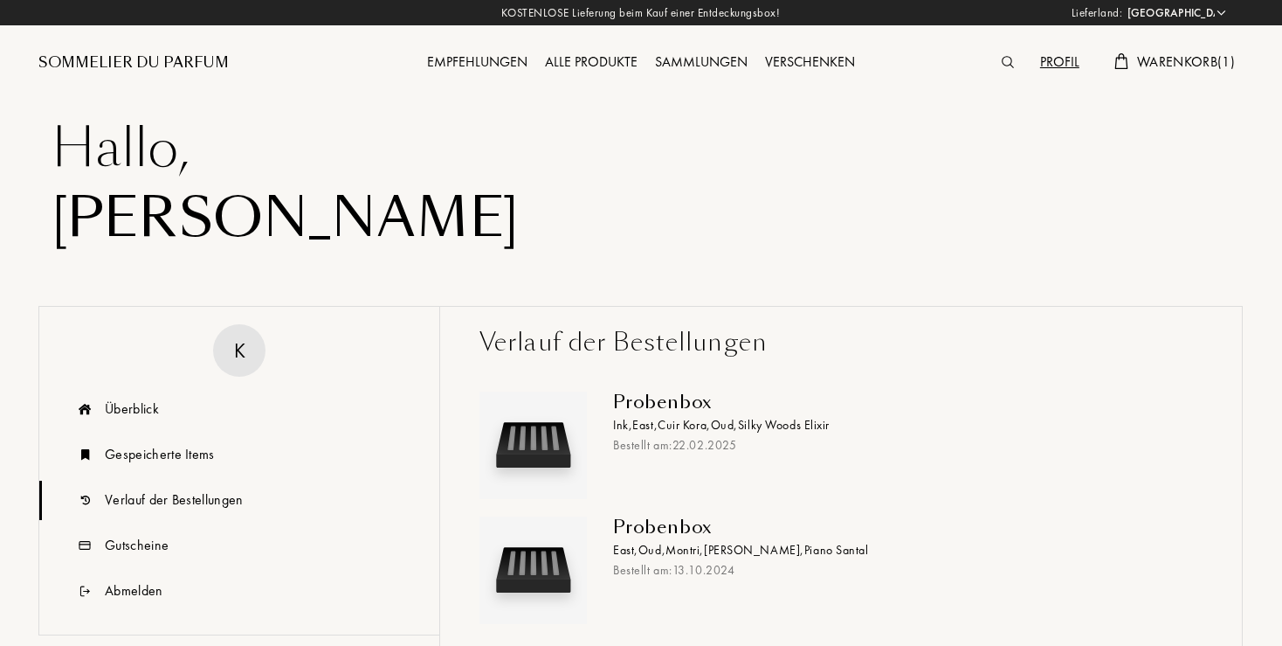
click at [993, 58] on div at bounding box center [1012, 63] width 38 height 23
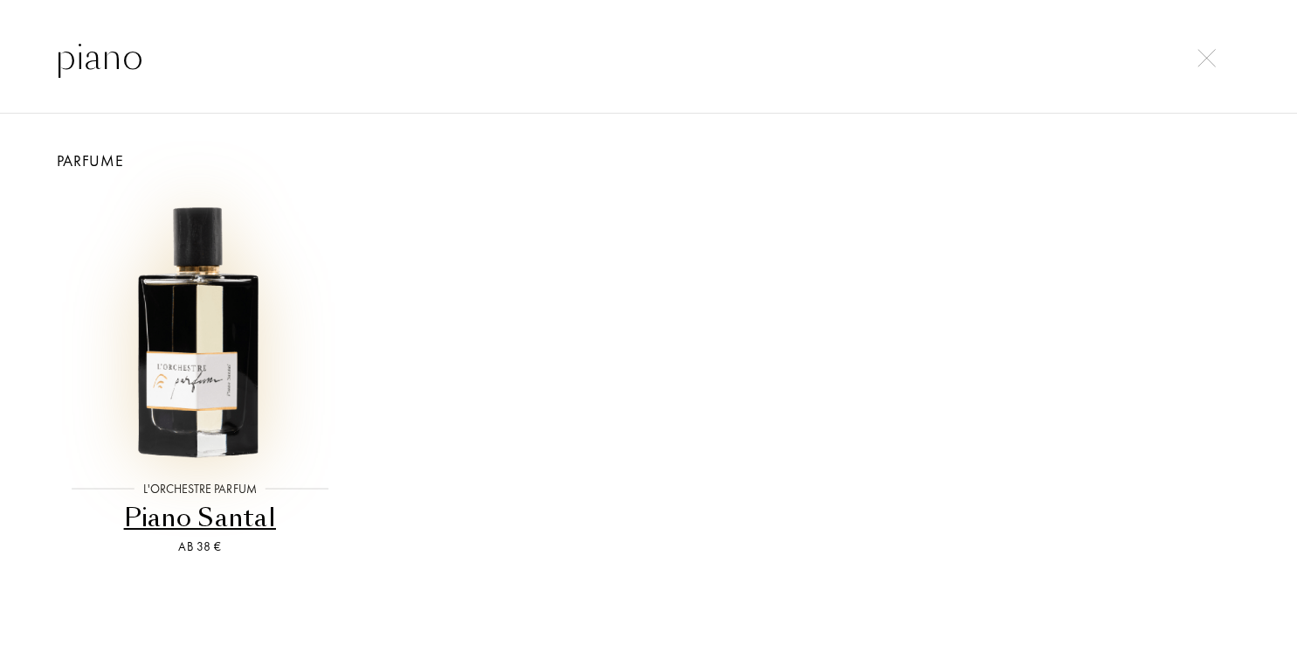
type input "piano"
click at [200, 330] on img at bounding box center [200, 325] width 269 height 269
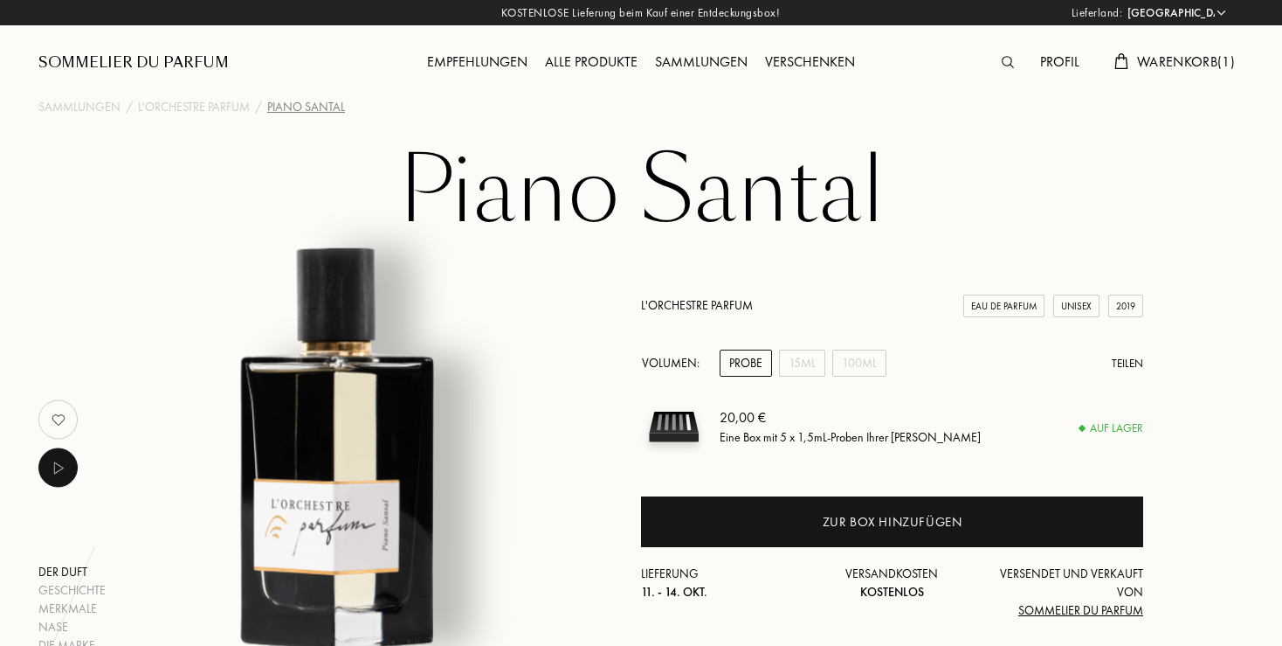
select select "DE"
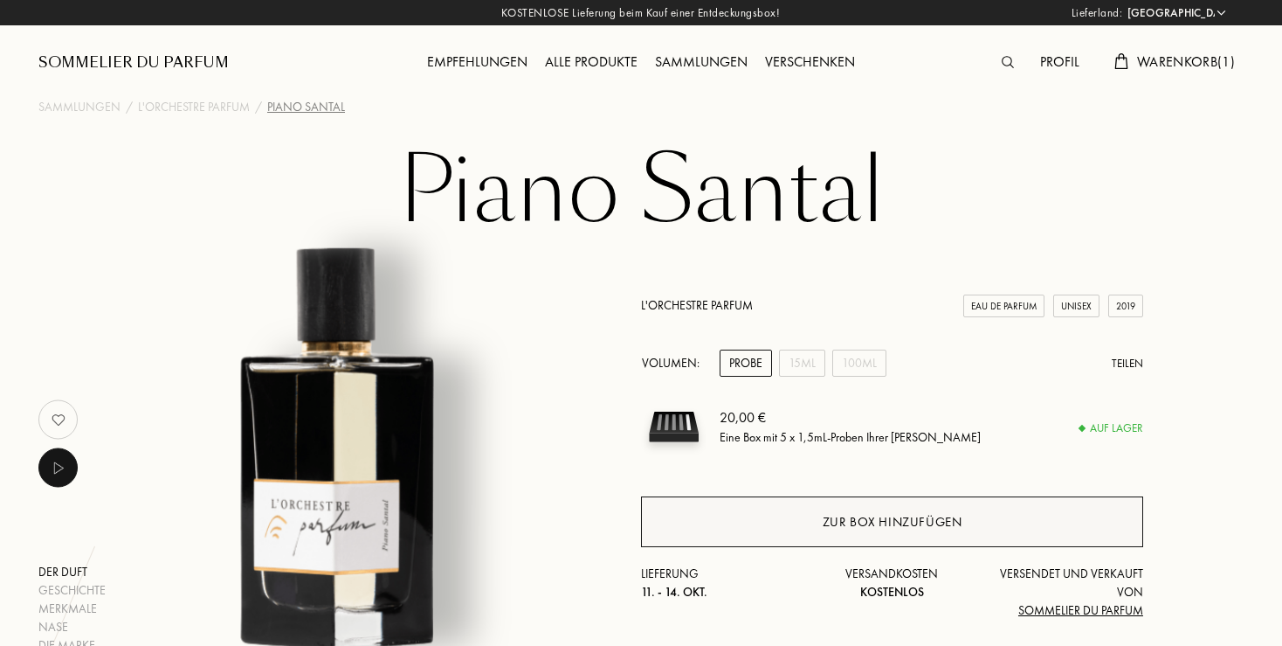
click at [875, 515] on div "Zur Box hinzufügen" at bounding box center [893, 522] width 140 height 20
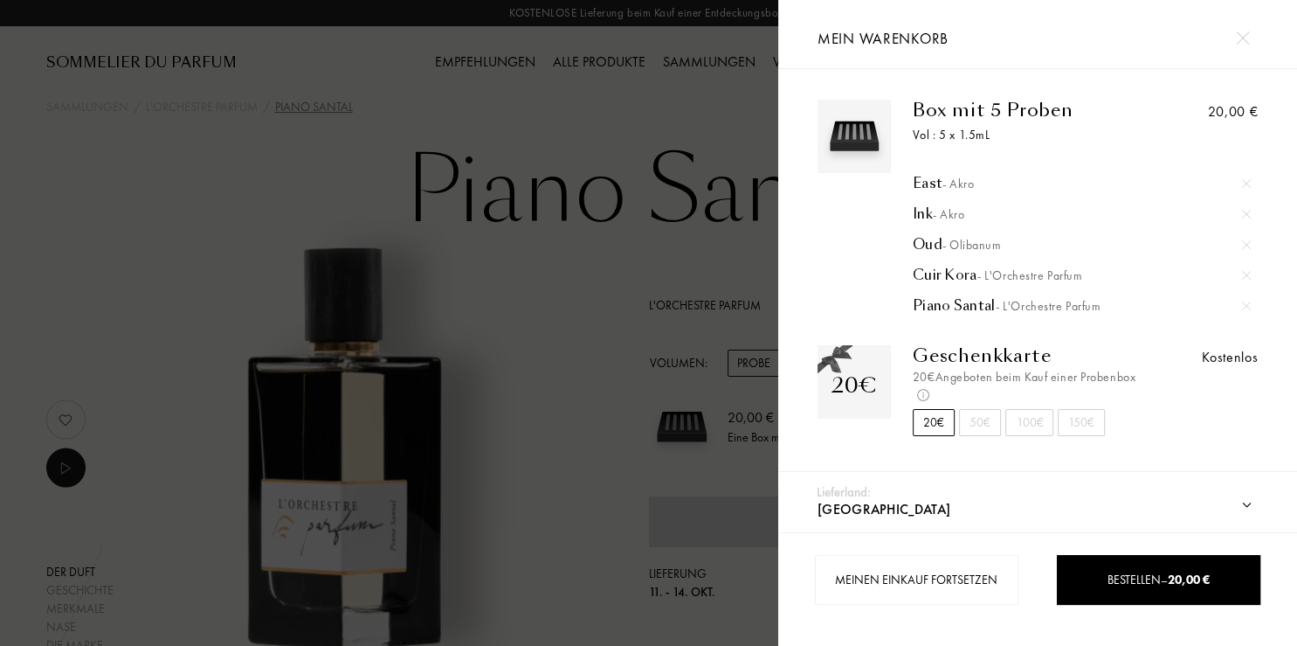
click at [970, 419] on div "50€" at bounding box center [980, 422] width 42 height 27
click at [928, 423] on div "20€" at bounding box center [934, 422] width 42 height 27
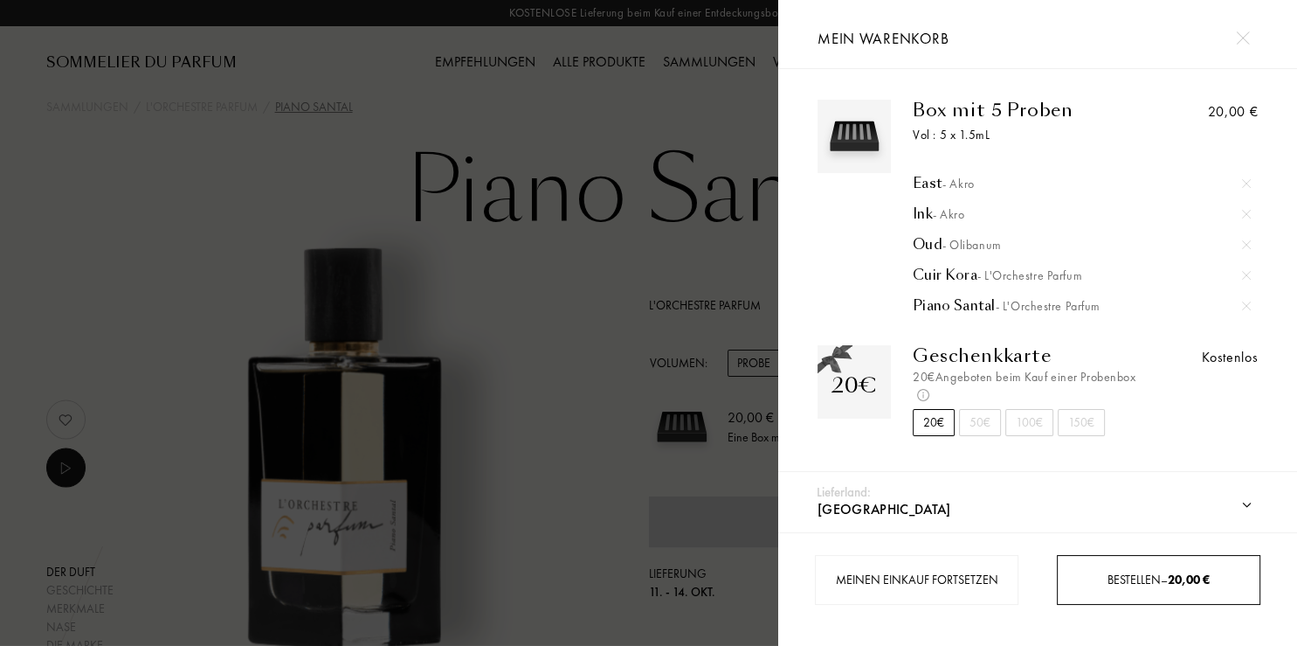
click at [1123, 574] on span "Bestellen – 20,00 €" at bounding box center [1159, 579] width 102 height 16
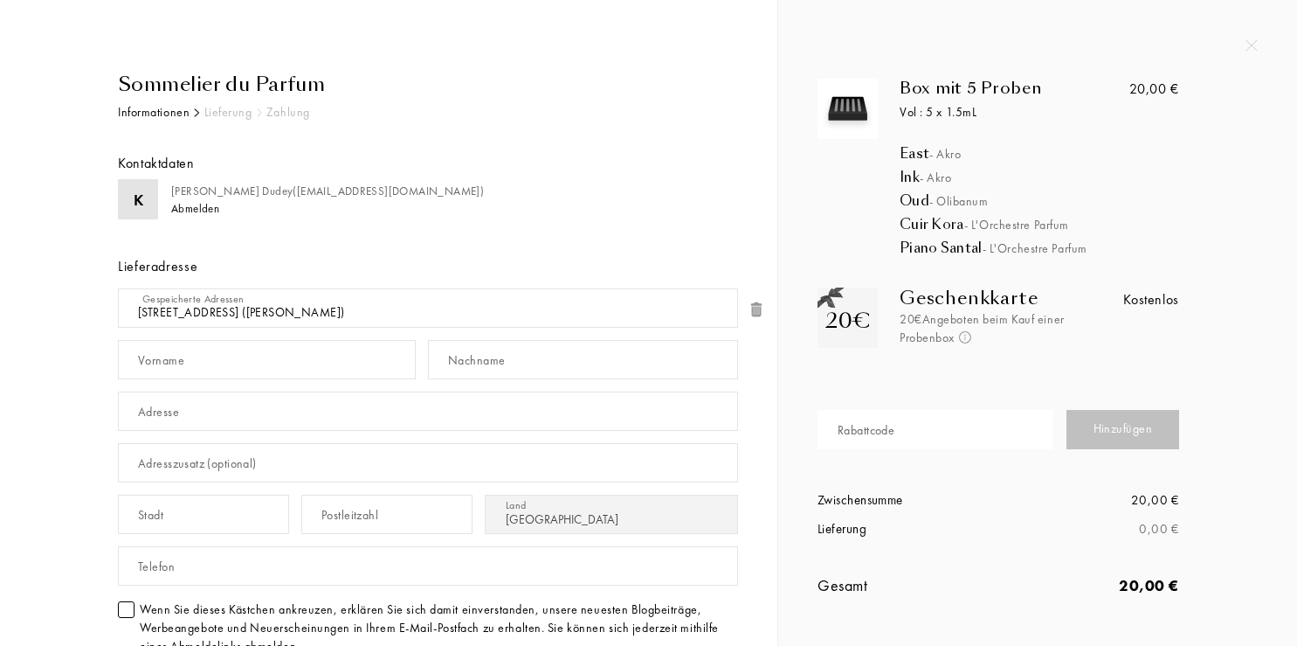
select select "DE"
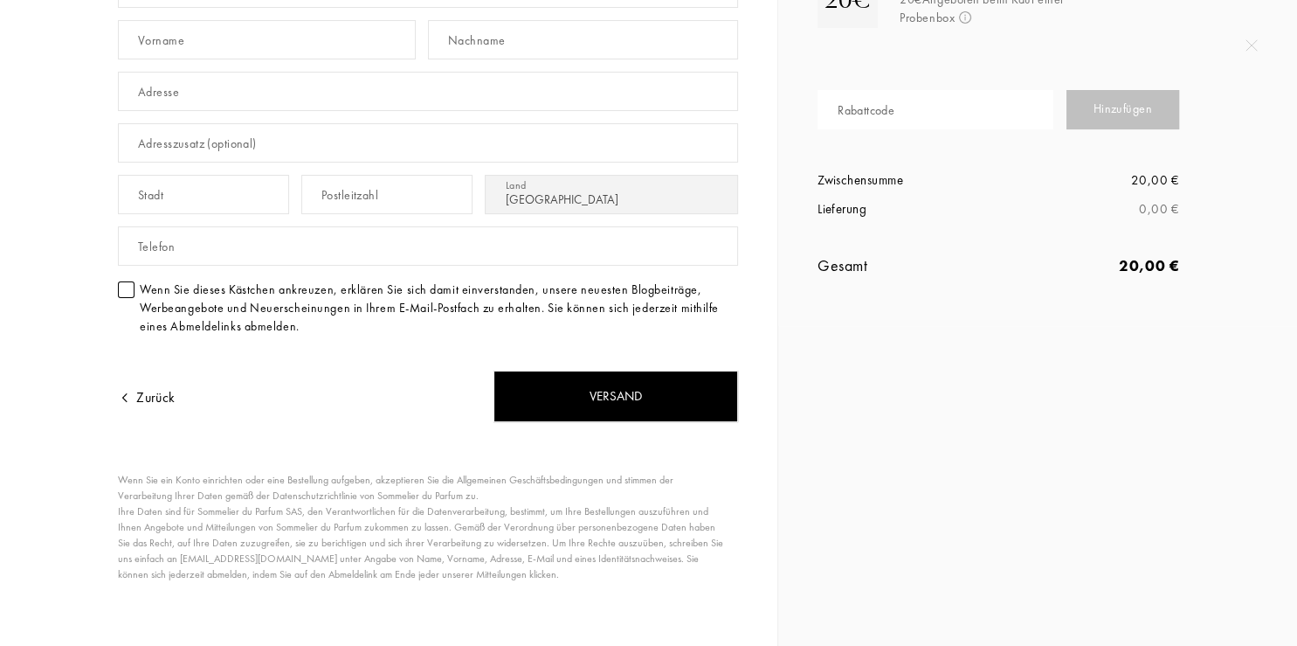
scroll to position [321, 0]
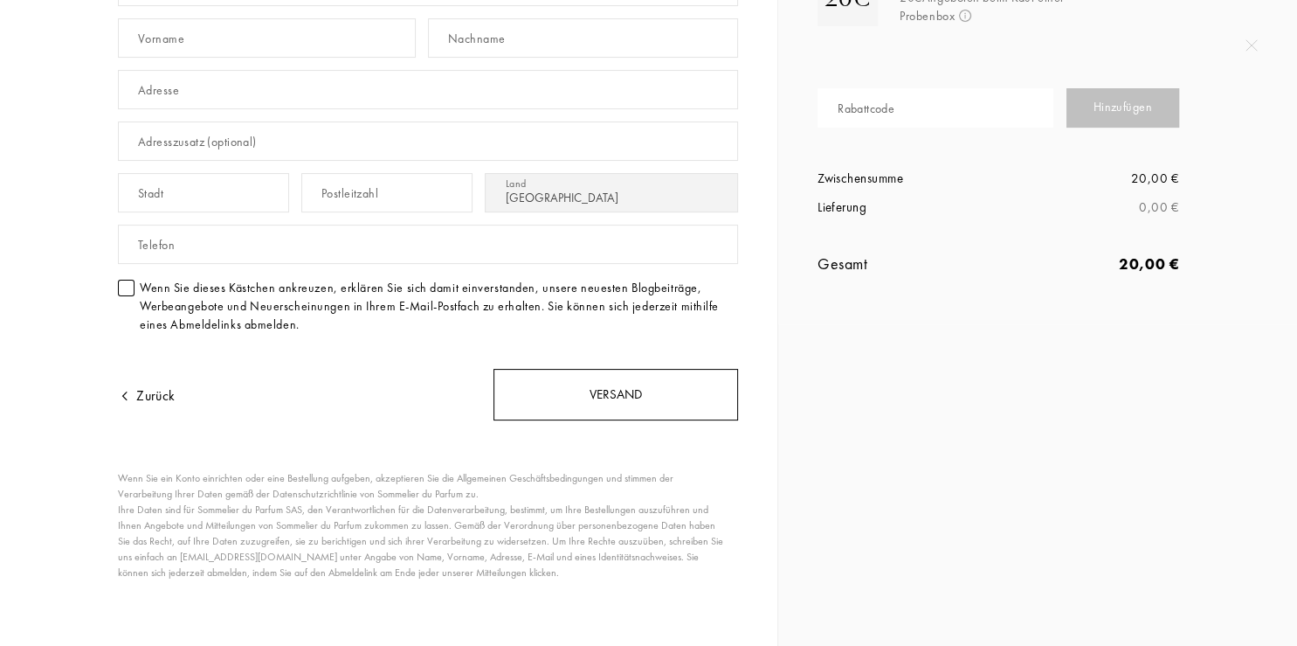
click at [606, 388] on div "Versand" at bounding box center [616, 395] width 245 height 52
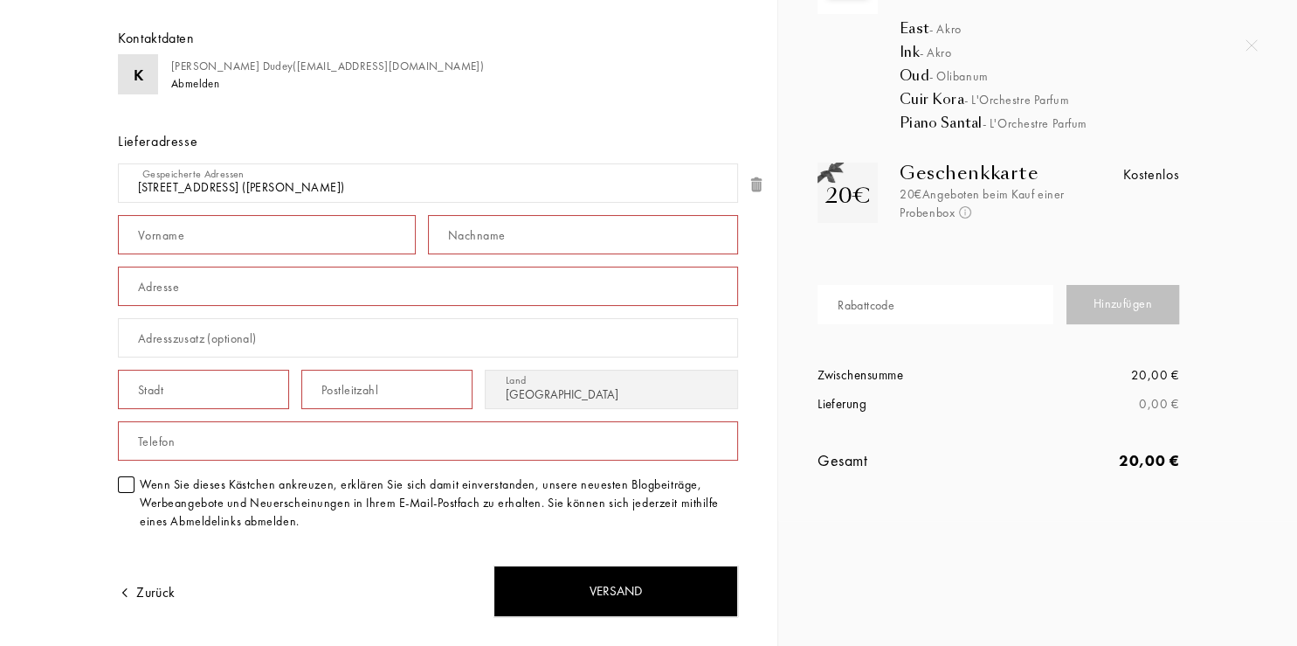
scroll to position [0, 0]
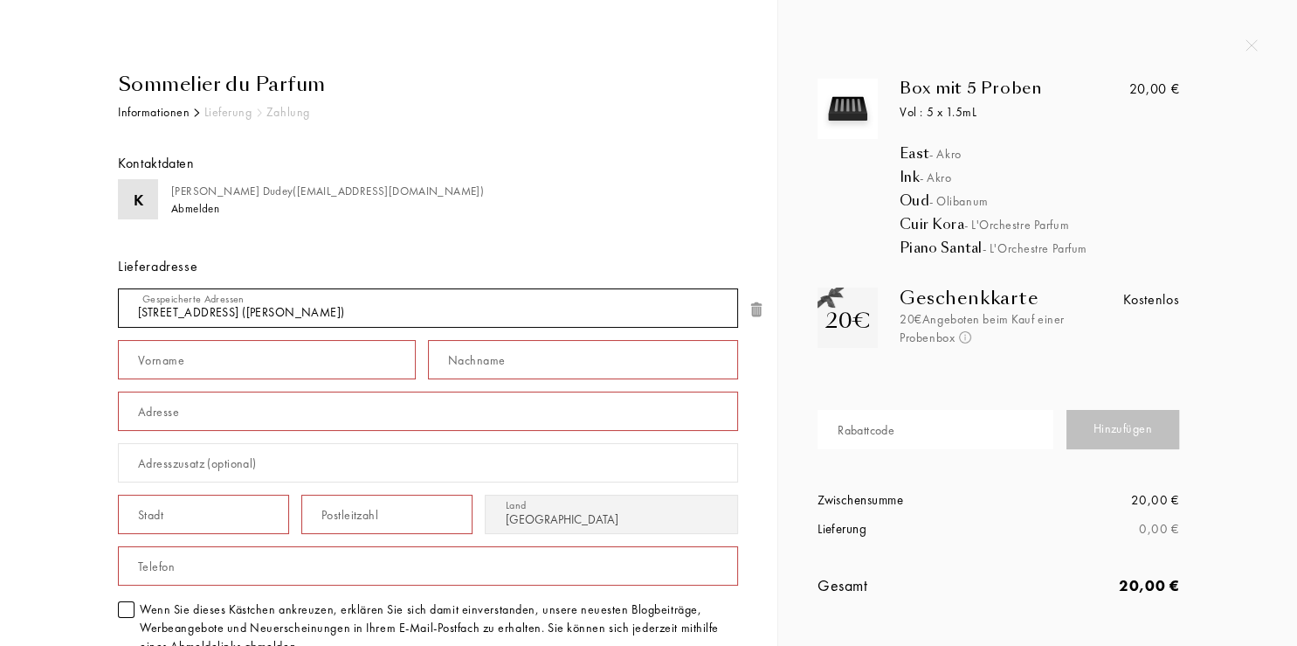
click at [118, 288] on select "Triftweg 10 , 48301 Nottuln, DE (Klaus Dudey) Triftweg 10 , 48301 Nottuln, DE (…" at bounding box center [428, 307] width 620 height 39
click option "Triftweg 10 , 48301 Nottuln, DE (Klaus Dudey)" at bounding box center [0, 0] width 0 height 0
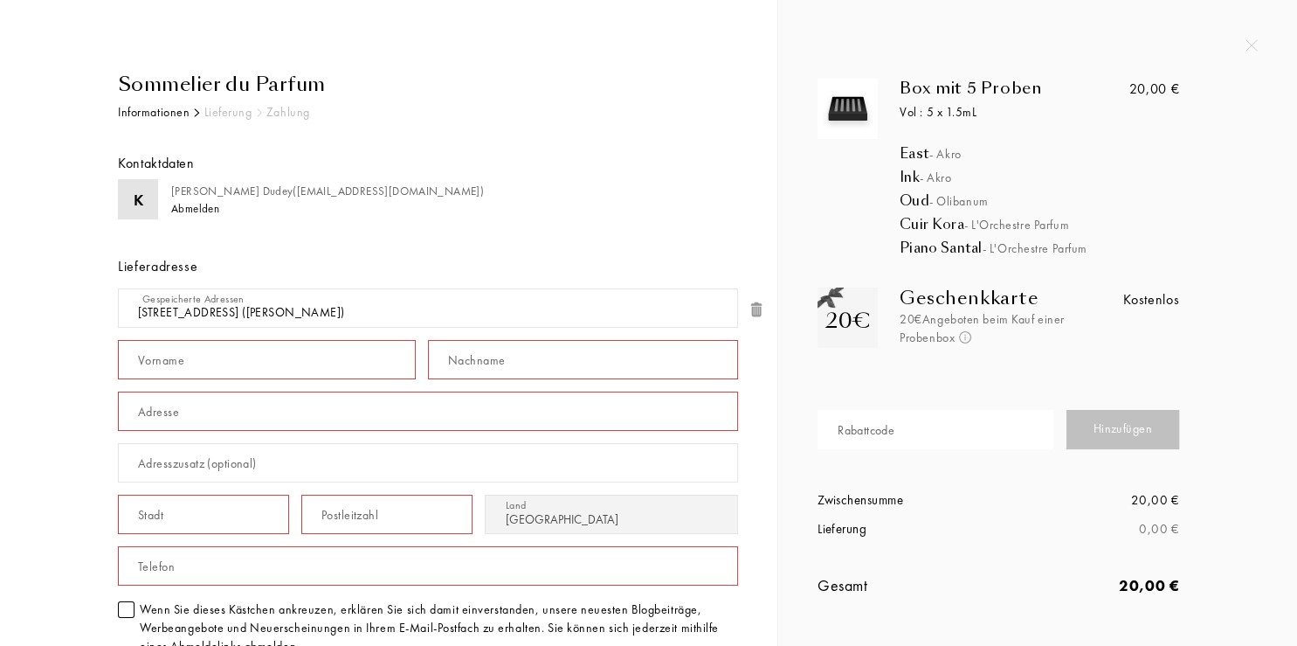
click at [218, 367] on input "text" at bounding box center [267, 359] width 298 height 39
type input "Klaus"
type input "Dudey"
click at [204, 412] on input "text" at bounding box center [428, 410] width 620 height 39
type input "Triftweg 10"
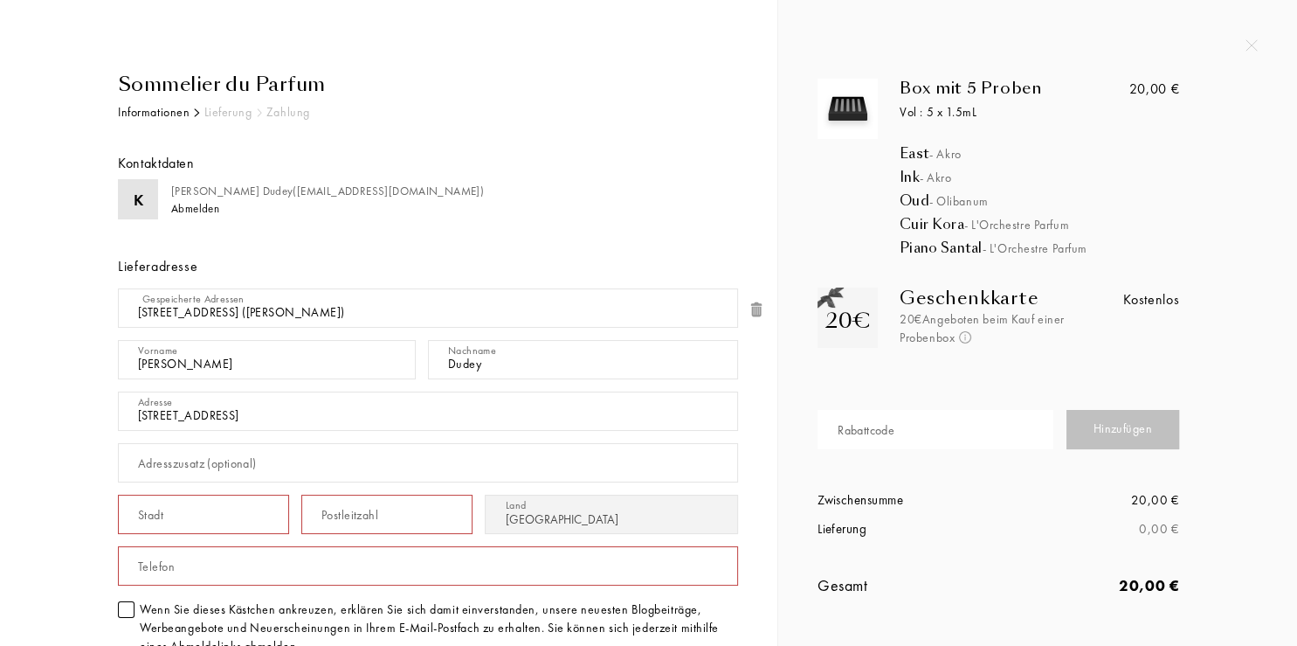
click at [196, 505] on input "text" at bounding box center [203, 513] width 171 height 39
type input "48301"
click at [355, 512] on div "Postleitzahl" at bounding box center [349, 515] width 57 height 18
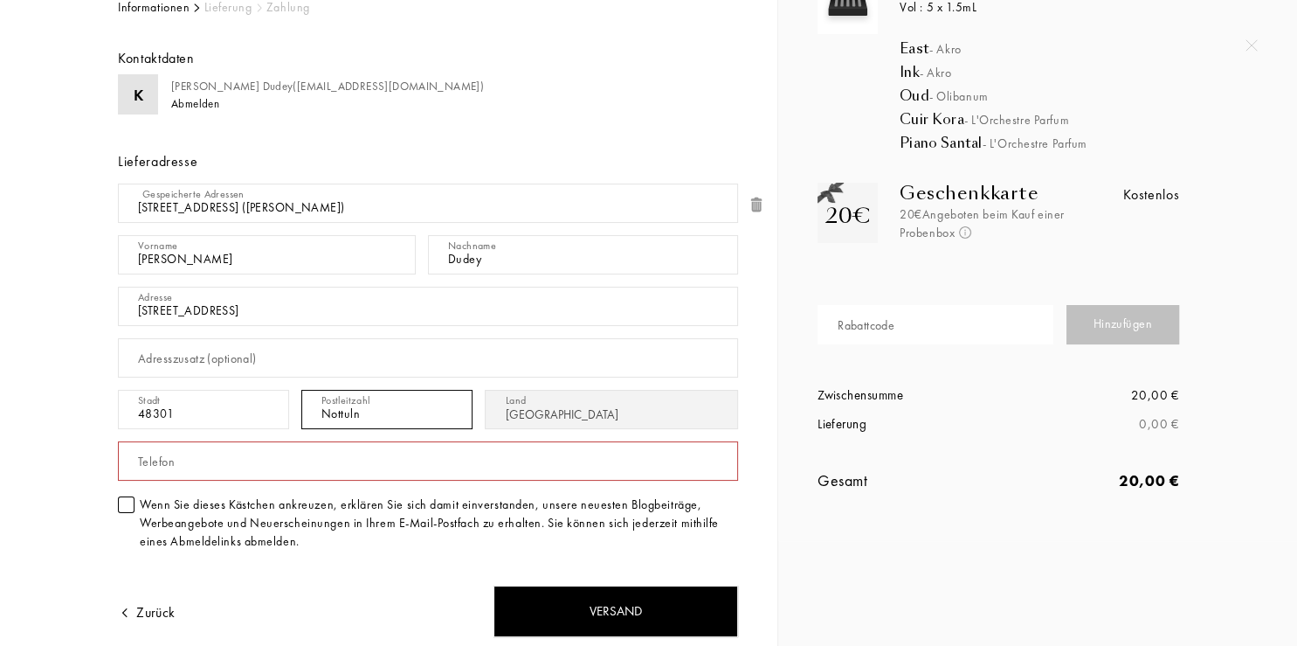
scroll to position [108, 0]
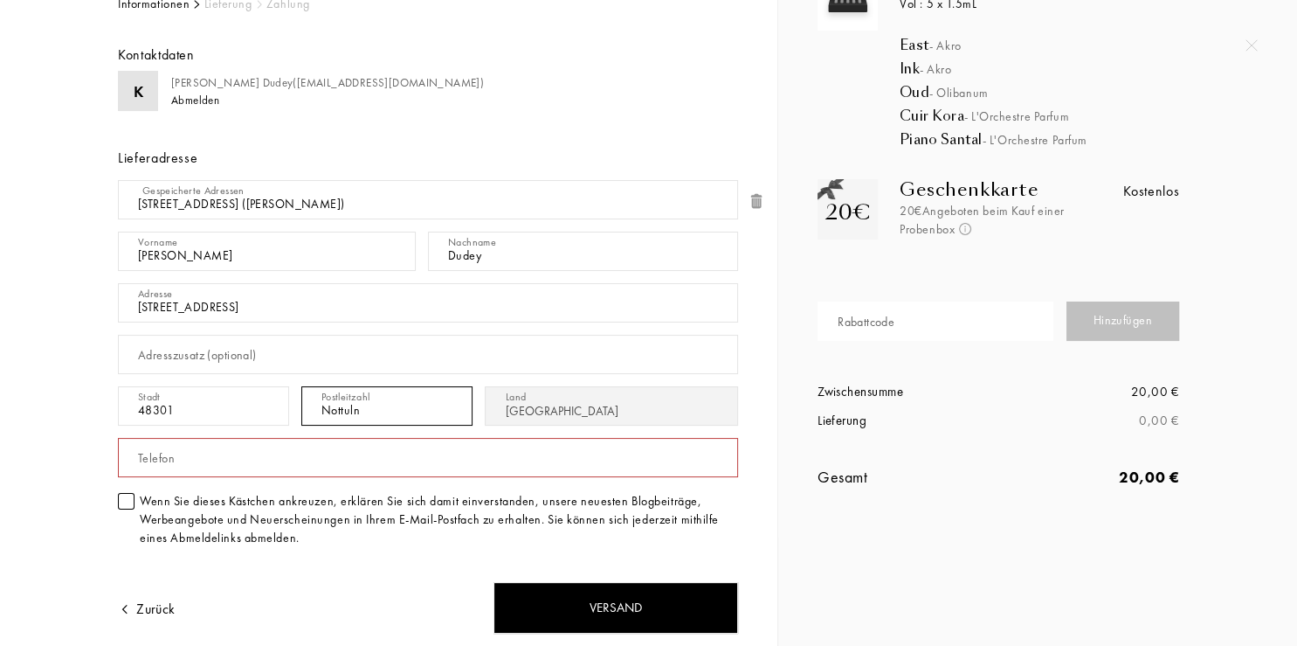
type input "Nottuln"
click at [166, 452] on div "Telefon" at bounding box center [156, 458] width 37 height 18
click at [156, 459] on input "text" at bounding box center [428, 457] width 620 height 39
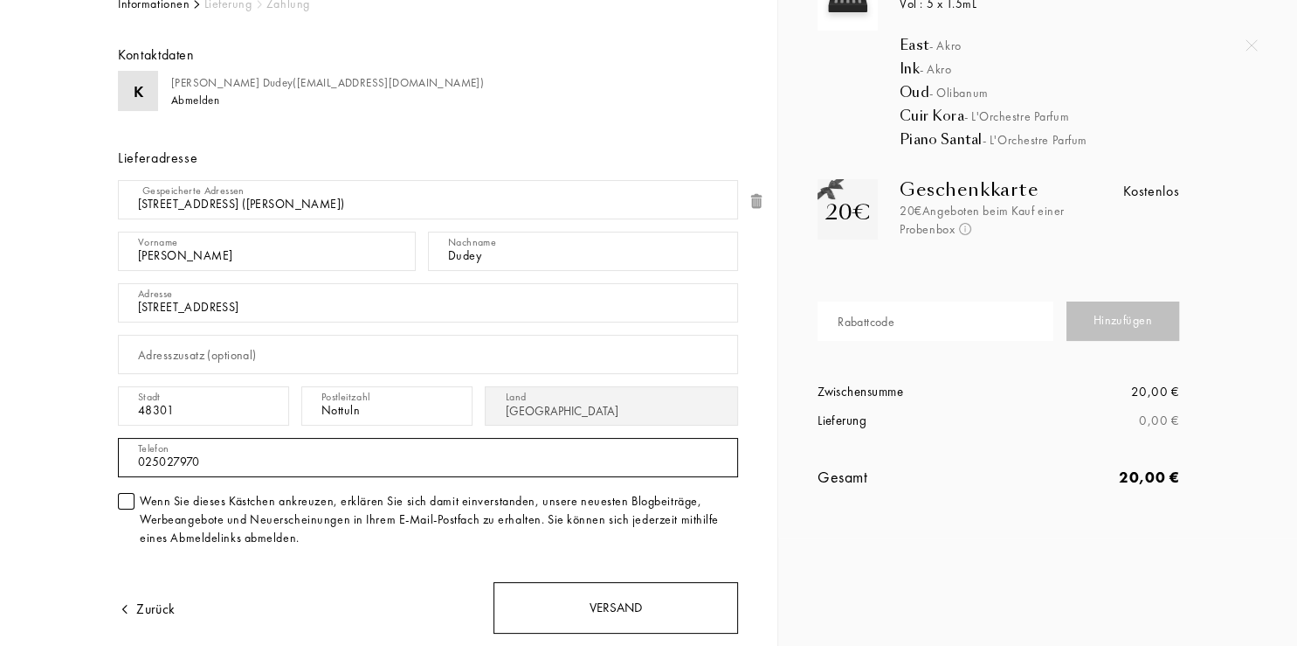
type input "025027970"
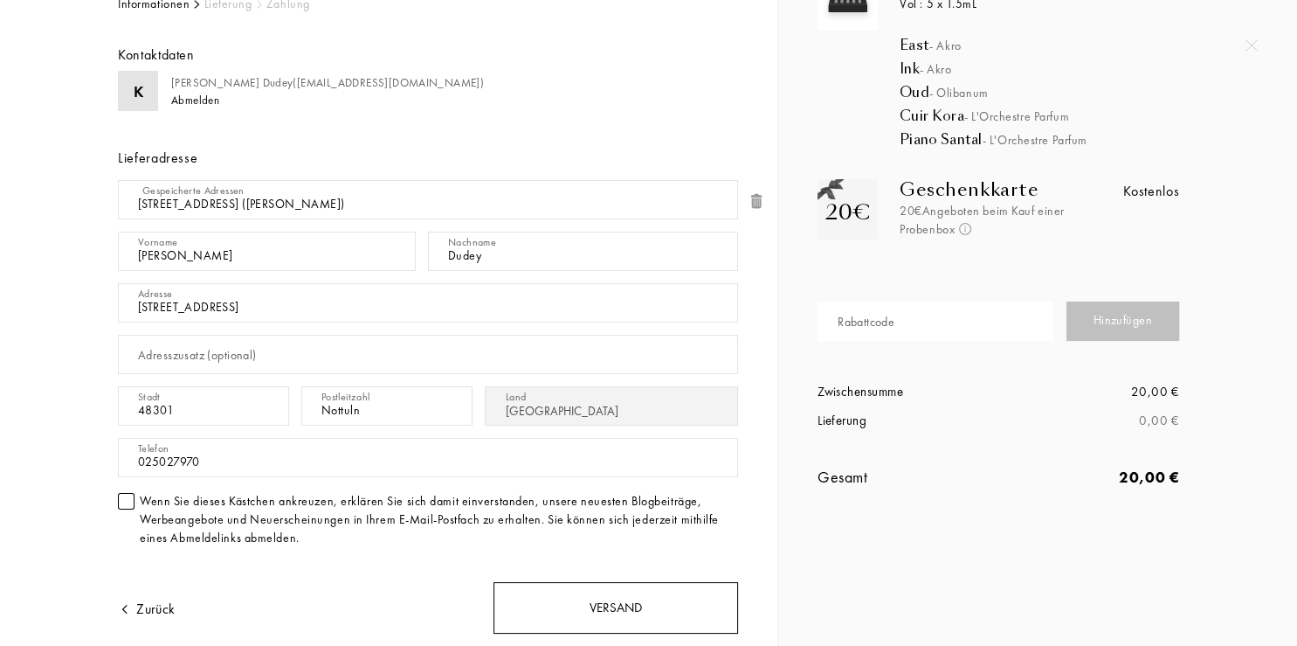
click at [615, 597] on div "Versand" at bounding box center [616, 608] width 245 height 52
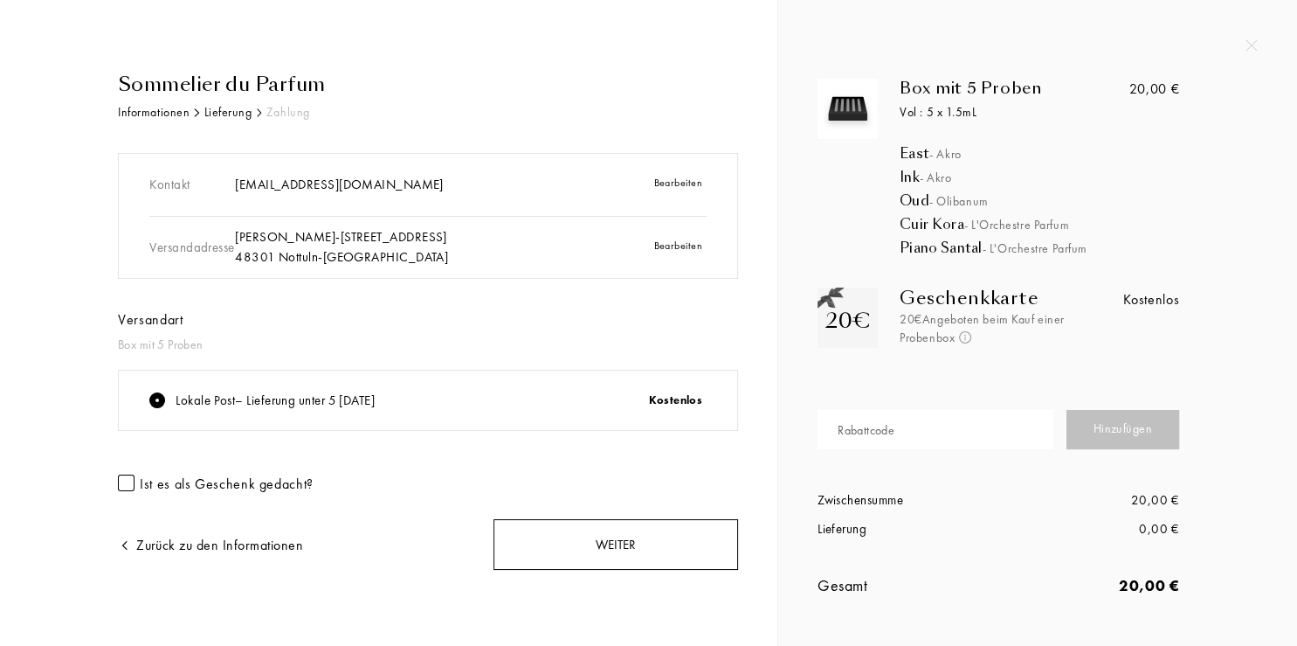
click at [622, 544] on div "Weiter" at bounding box center [616, 545] width 245 height 52
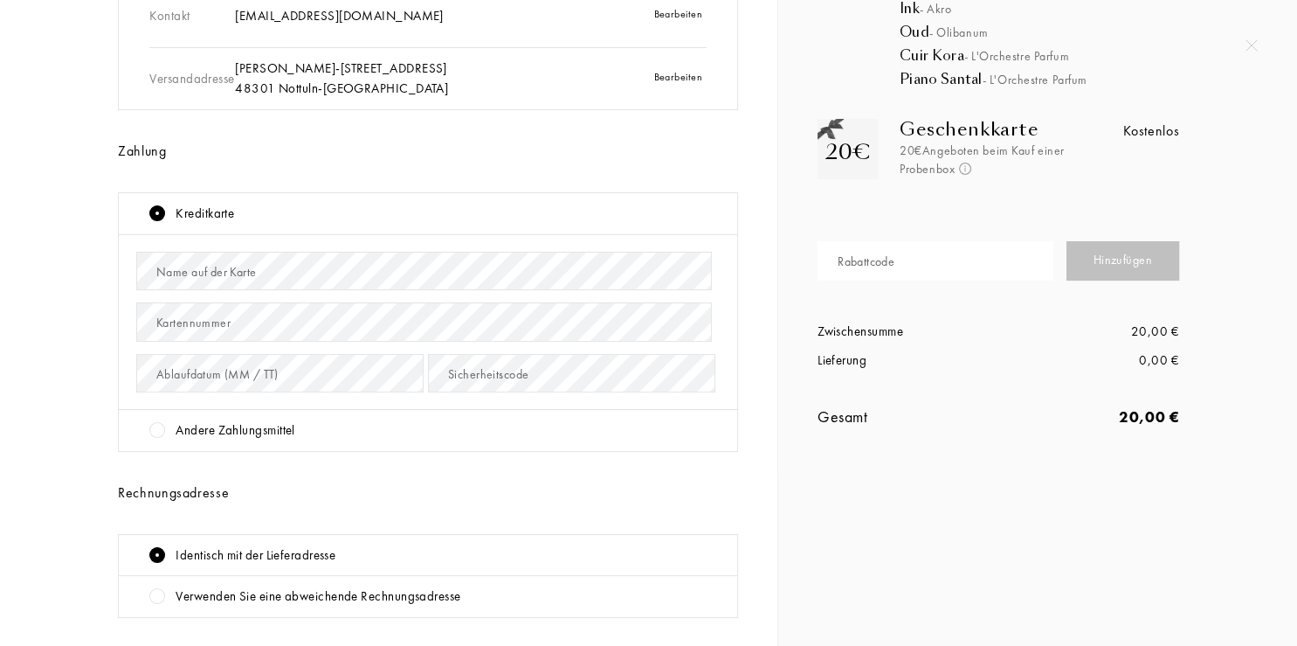
scroll to position [218, 0]
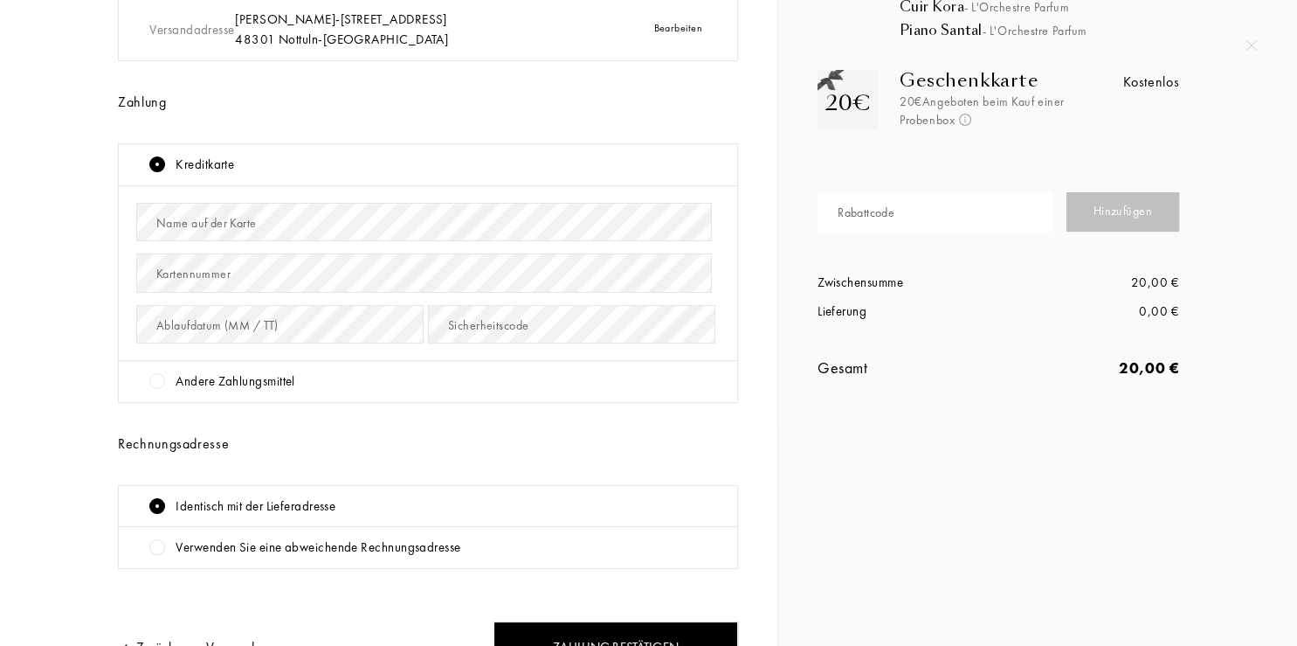
click at [208, 162] on div "Kreditkarte" at bounding box center [205, 165] width 59 height 20
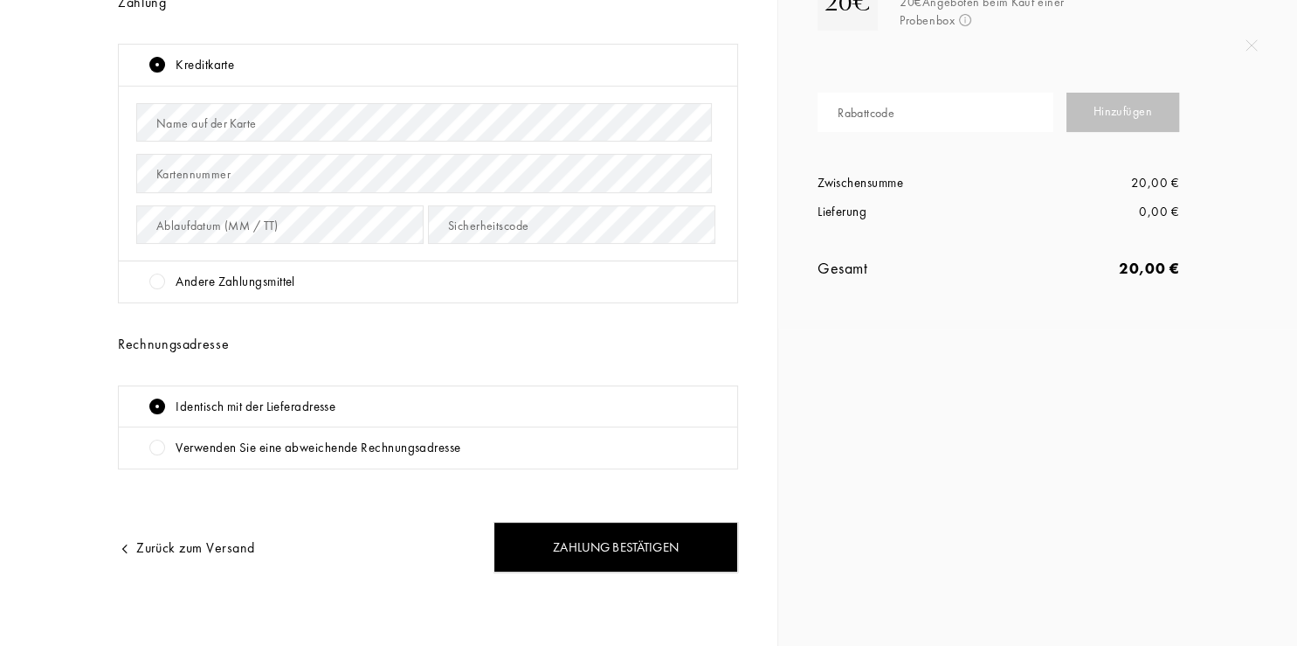
click at [183, 122] on div "Name auf der Karte" at bounding box center [206, 123] width 100 height 18
click at [188, 174] on div "Kartennummer" at bounding box center [193, 174] width 74 height 18
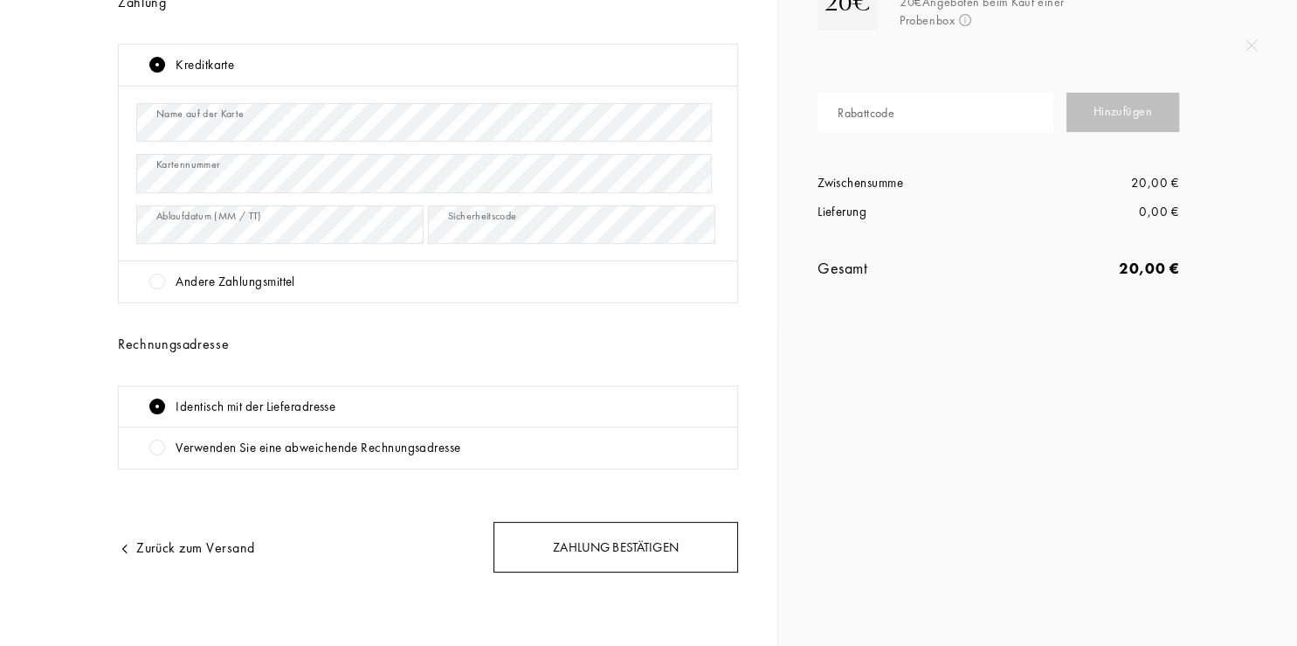
click at [596, 545] on div "Zahlung bestätigen" at bounding box center [616, 548] width 245 height 52
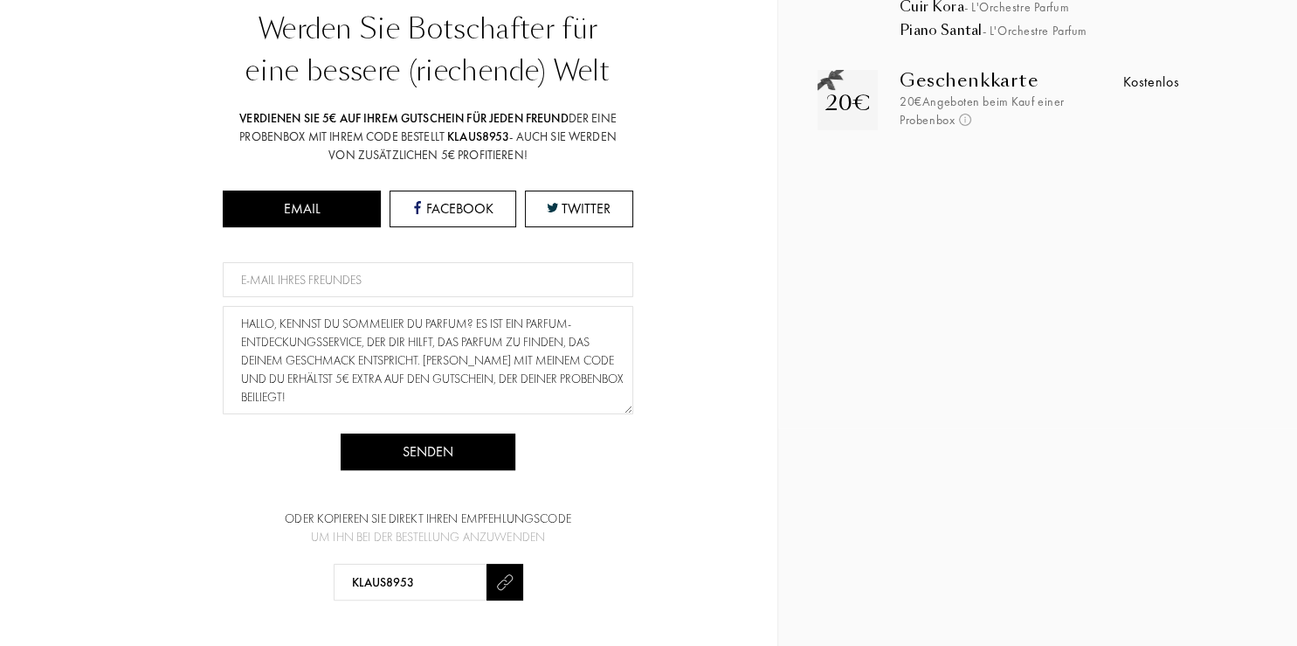
scroll to position [329, 0]
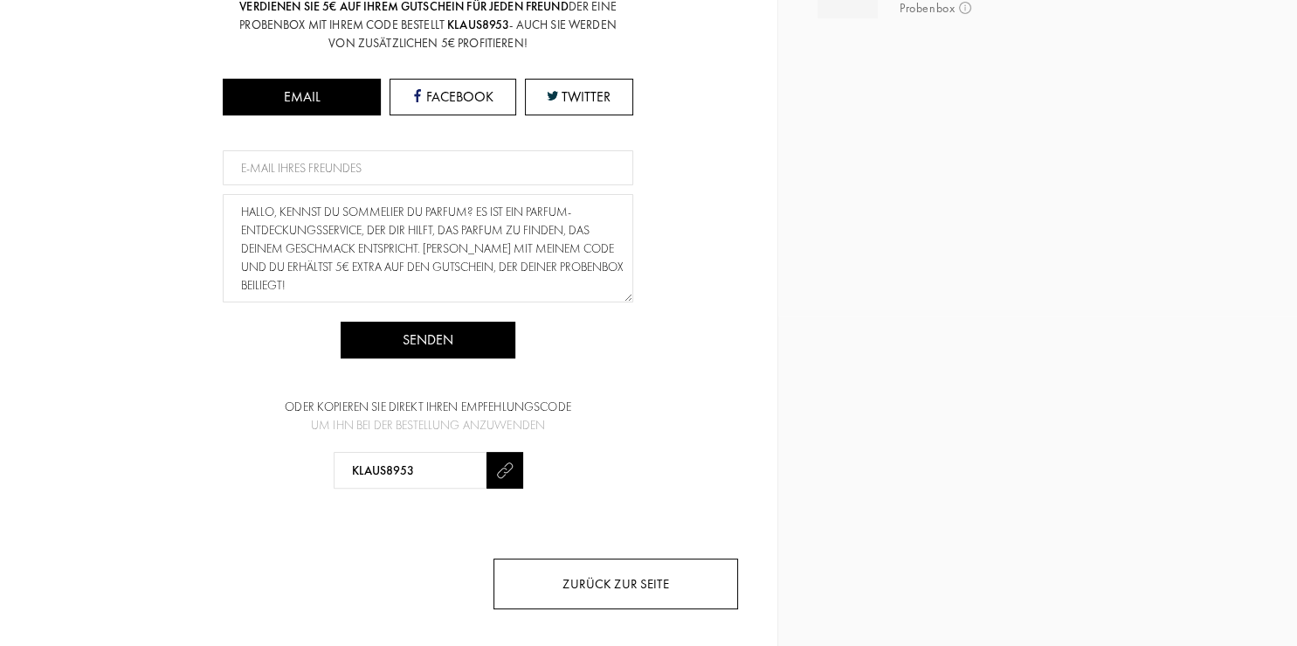
click at [619, 576] on div "Zurück zur Seite" at bounding box center [616, 584] width 245 height 52
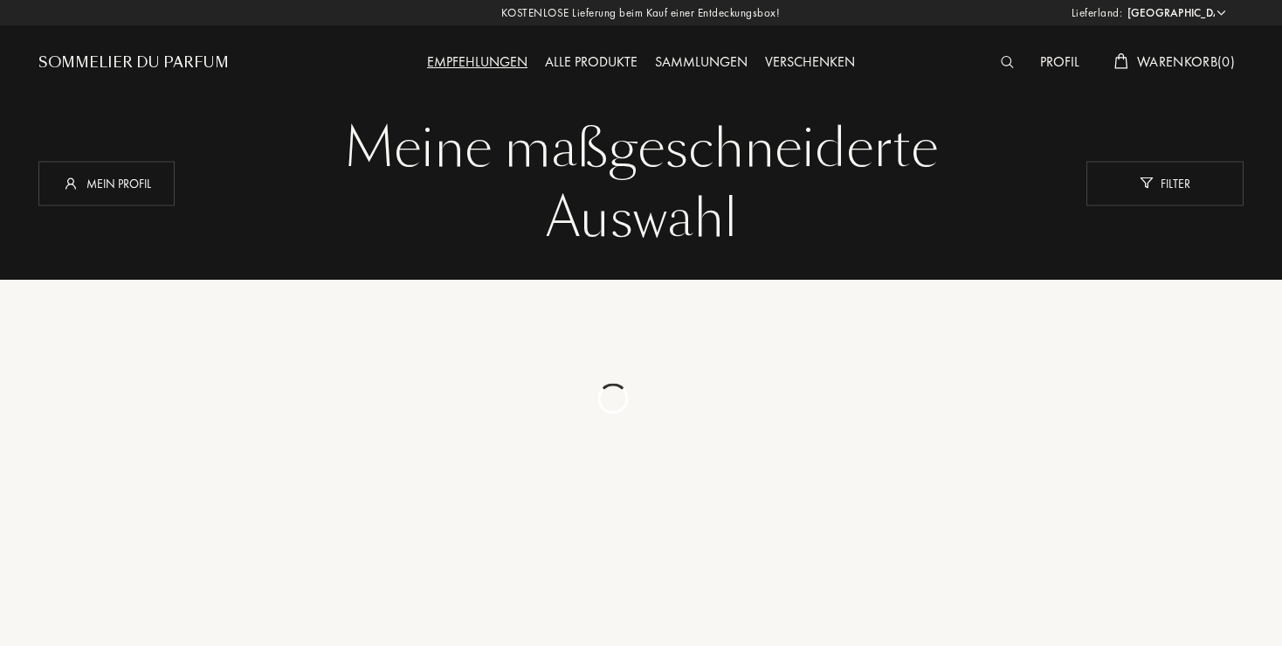
select select "DE"
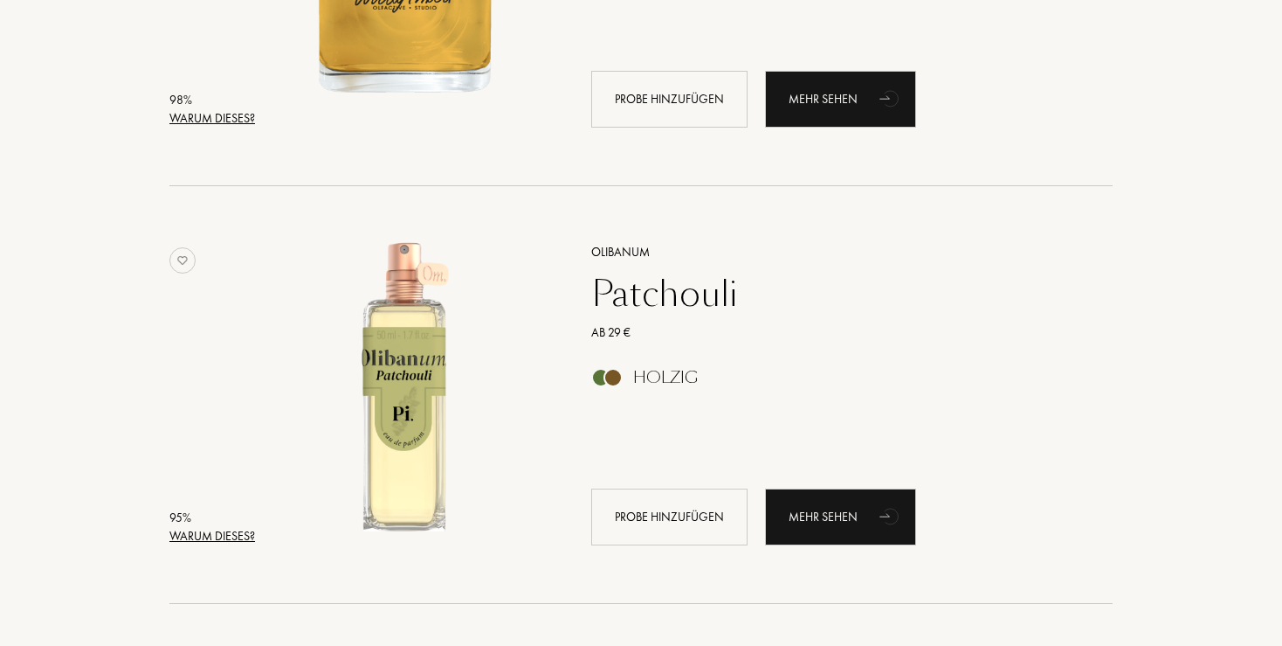
scroll to position [553, 0]
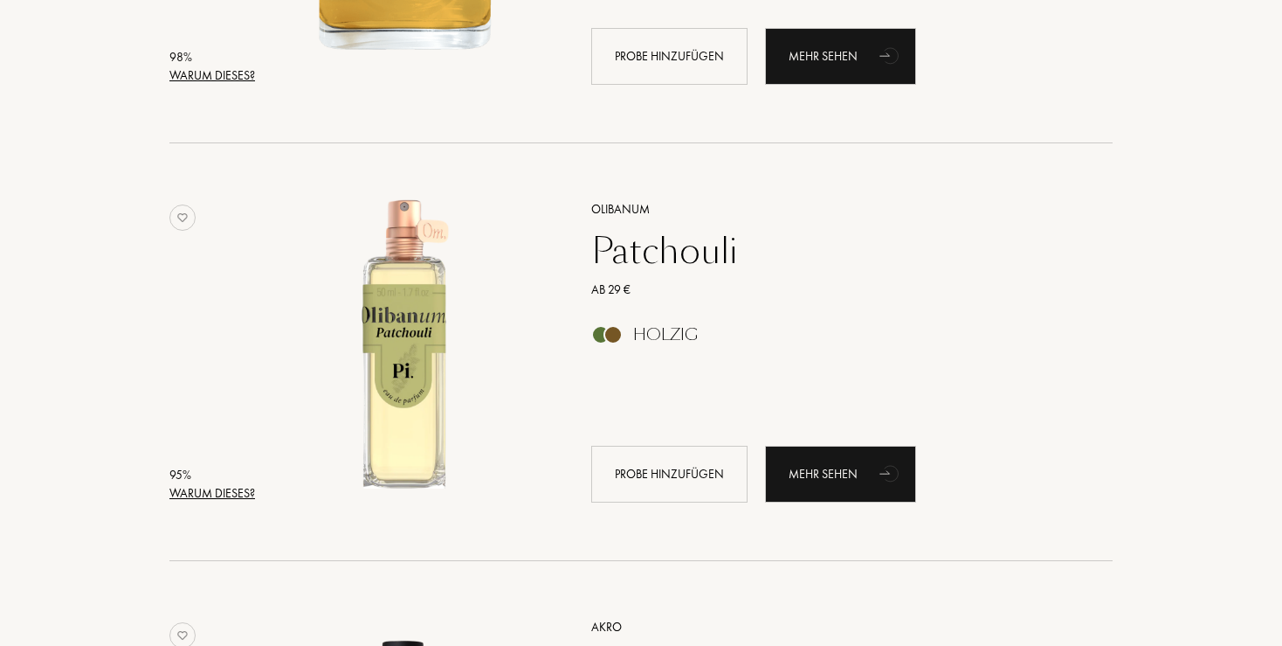
click at [654, 243] on div "Patchouli" at bounding box center [832, 251] width 509 height 42
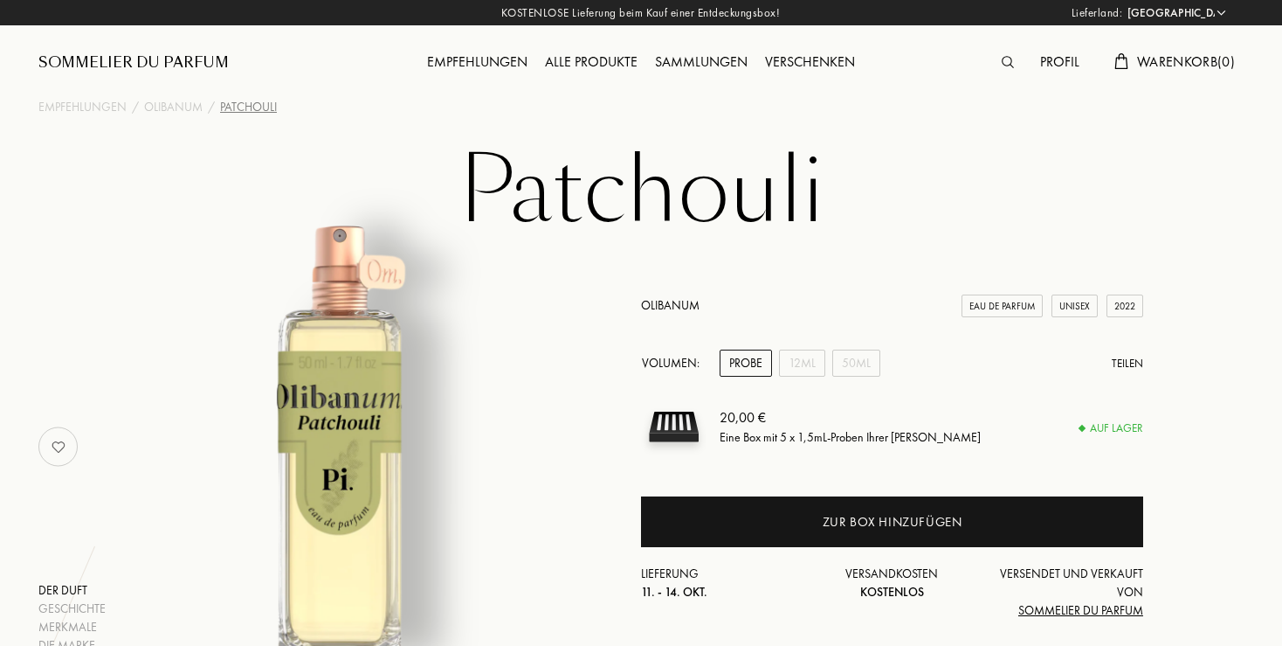
select select "DE"
click at [1002, 63] on img at bounding box center [1008, 62] width 12 height 12
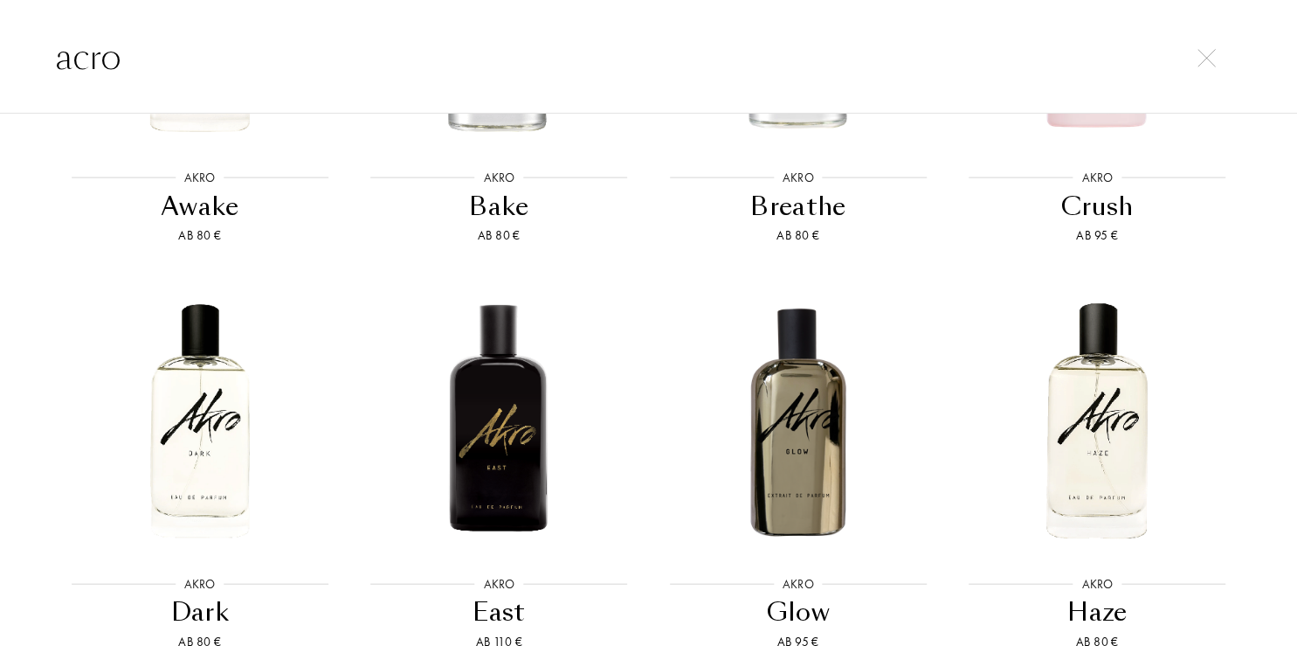
scroll to position [763, 0]
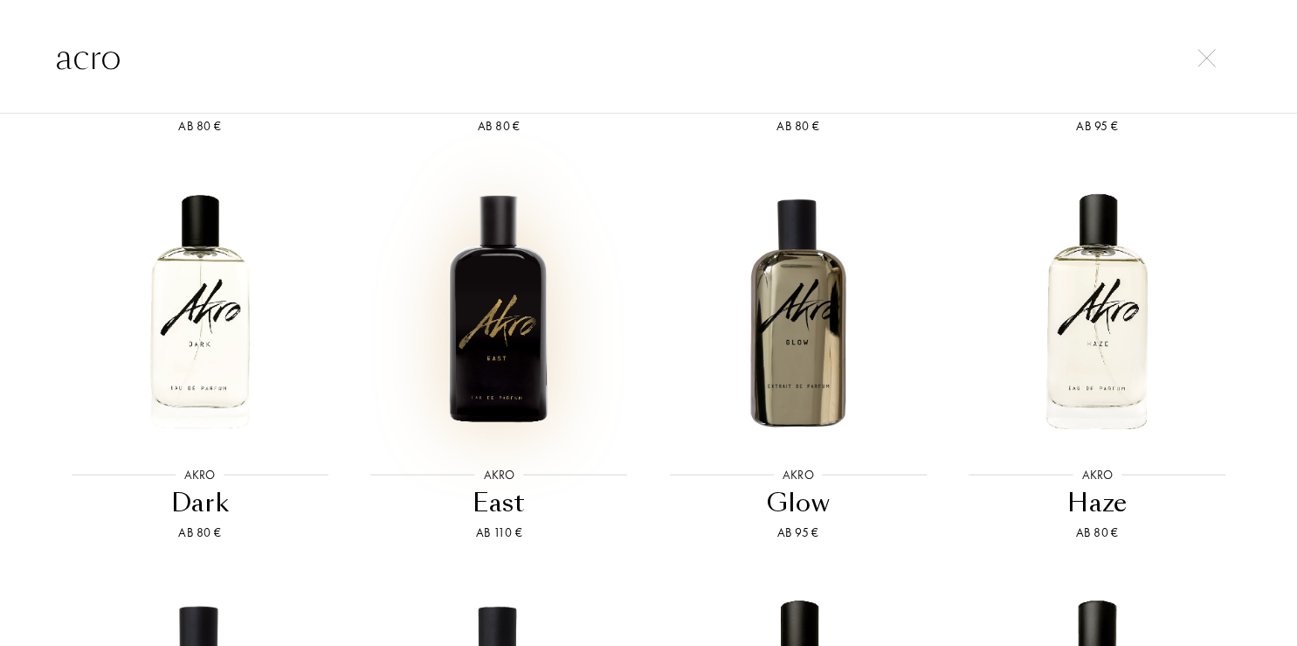
type input "acro"
click at [496, 314] on img at bounding box center [498, 310] width 269 height 269
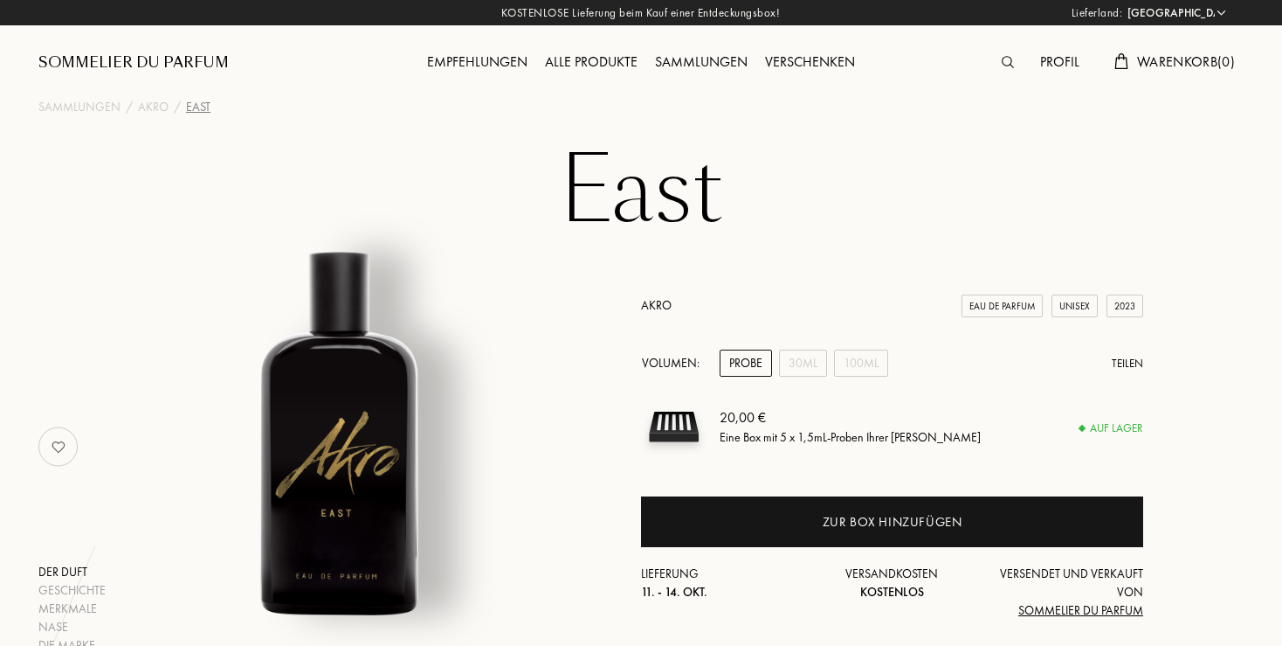
select select "DE"
click at [805, 368] on div "30mL" at bounding box center [803, 362] width 48 height 27
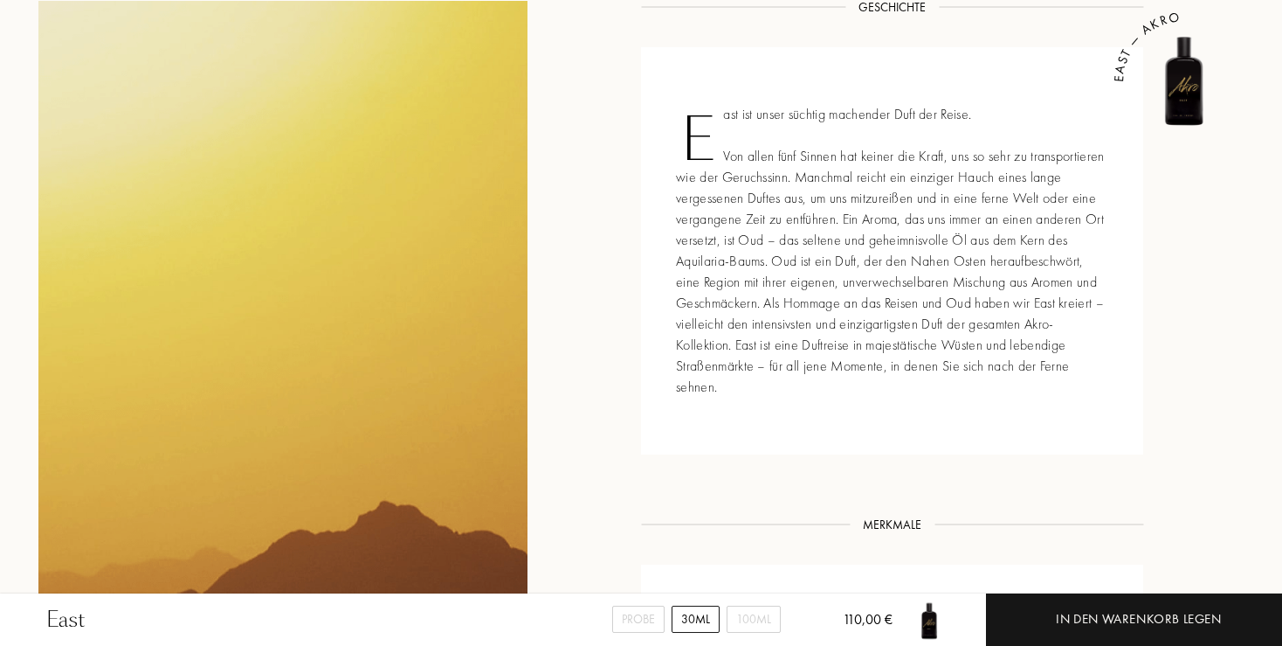
scroll to position [830, 0]
